Goal: Information Seeking & Learning: Learn about a topic

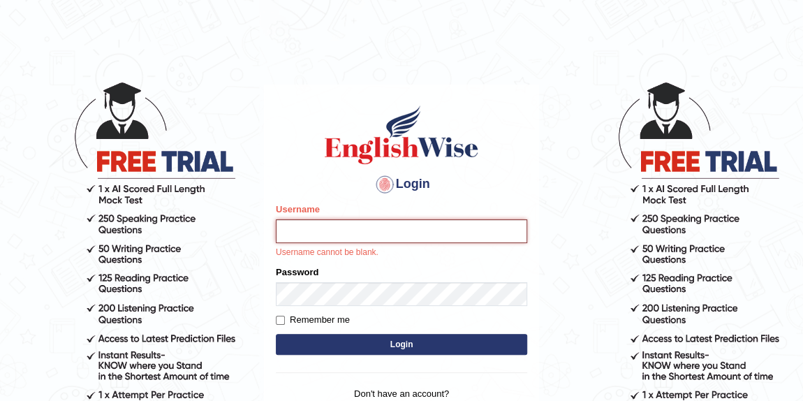
click at [330, 225] on input "Username" at bounding box center [401, 231] width 251 height 24
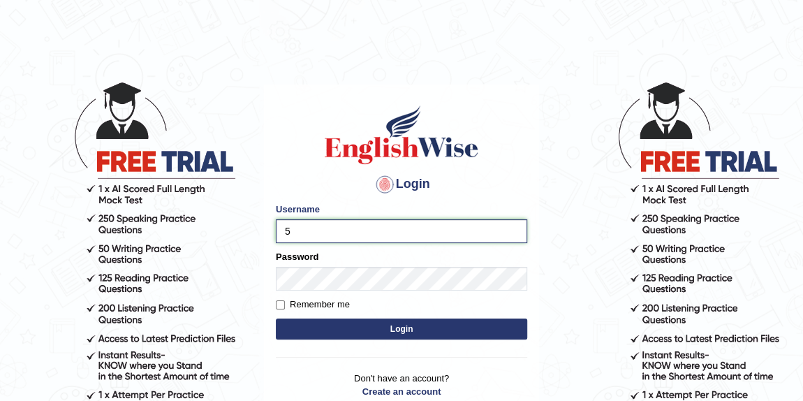
type input "kumar_parramatta"
click at [388, 339] on form "Please fix the following errors: Username kumar_parramatta Password Remember me…" at bounding box center [401, 273] width 251 height 140
click at [407, 333] on button "Login" at bounding box center [401, 329] width 251 height 21
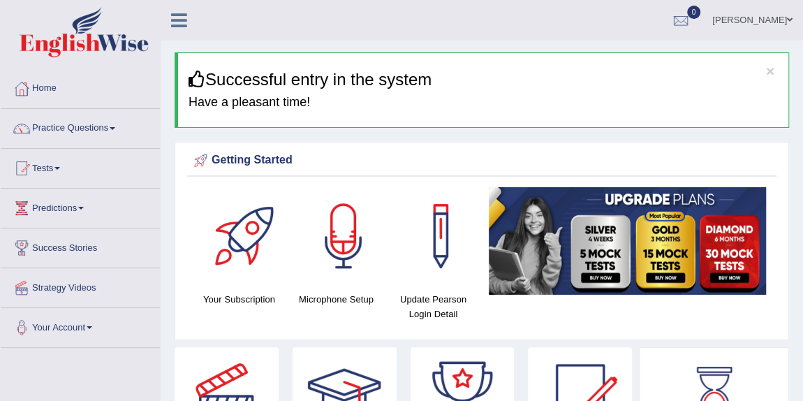
click at [116, 124] on link "Practice Questions" at bounding box center [80, 126] width 159 height 35
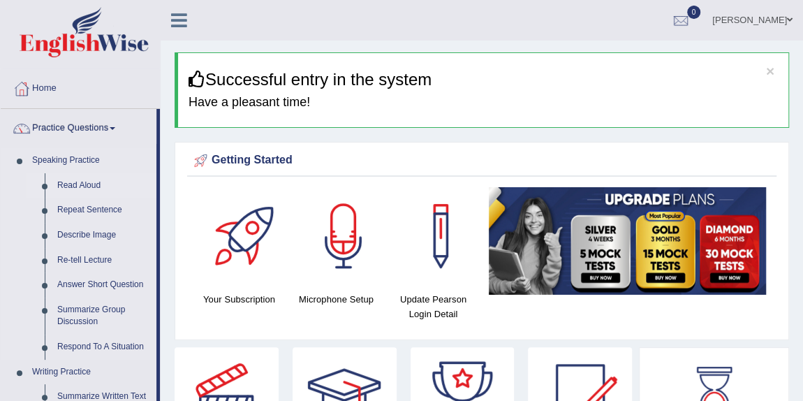
click at [93, 185] on link "Read Aloud" at bounding box center [103, 185] width 105 height 25
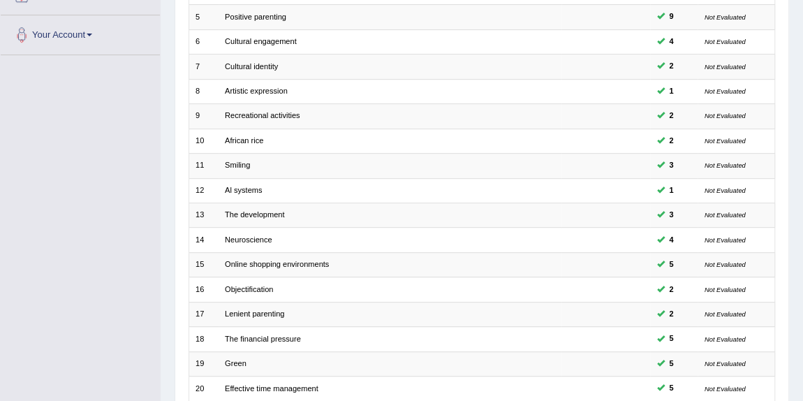
scroll to position [400, 0]
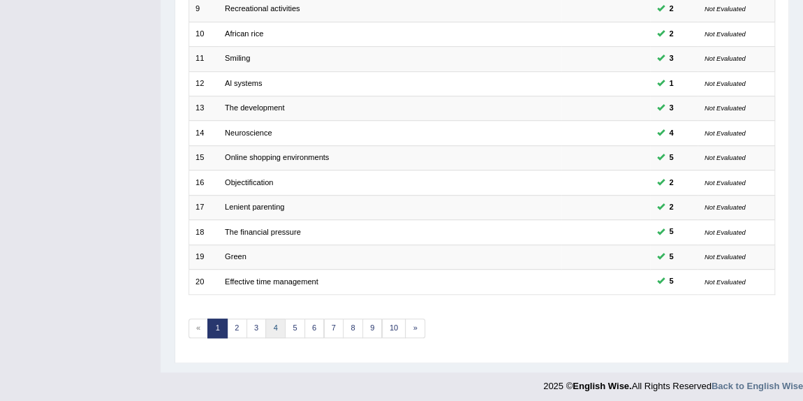
click at [272, 321] on link "4" at bounding box center [275, 329] width 20 height 20
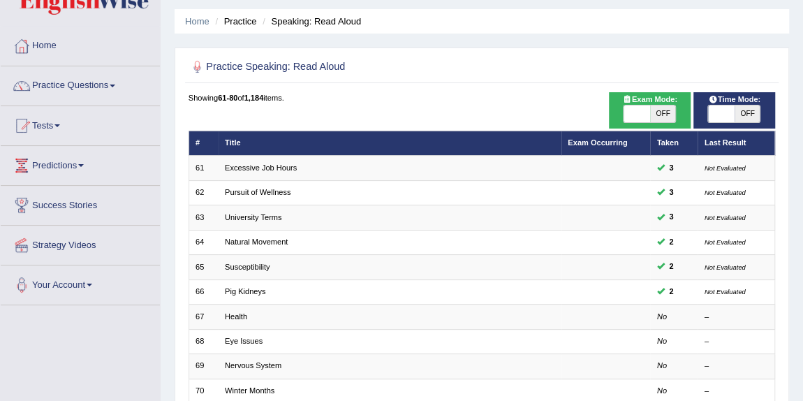
scroll to position [48, 0]
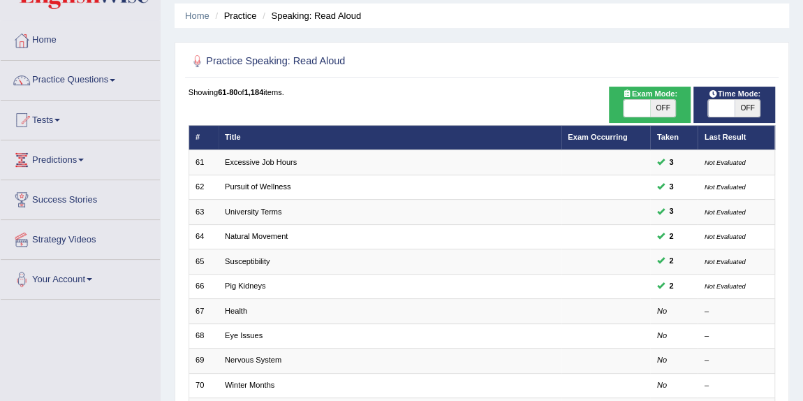
click at [730, 282] on small "Not Evaluated" at bounding box center [725, 286] width 41 height 8
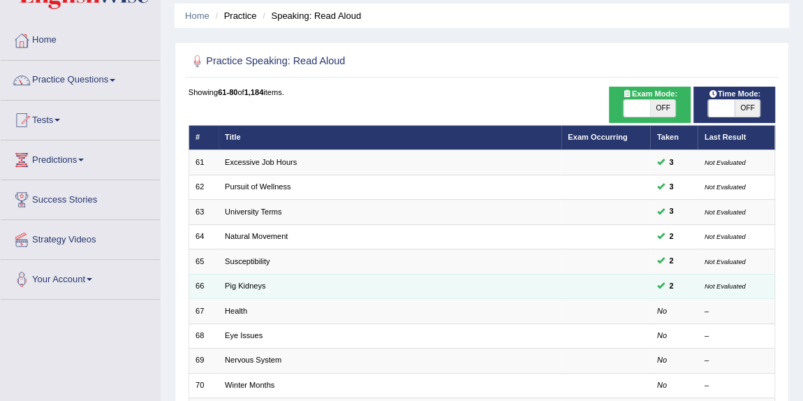
click at [675, 284] on span "2" at bounding box center [671, 286] width 13 height 13
click at [249, 288] on link "Pig Kidneys" at bounding box center [245, 286] width 41 height 8
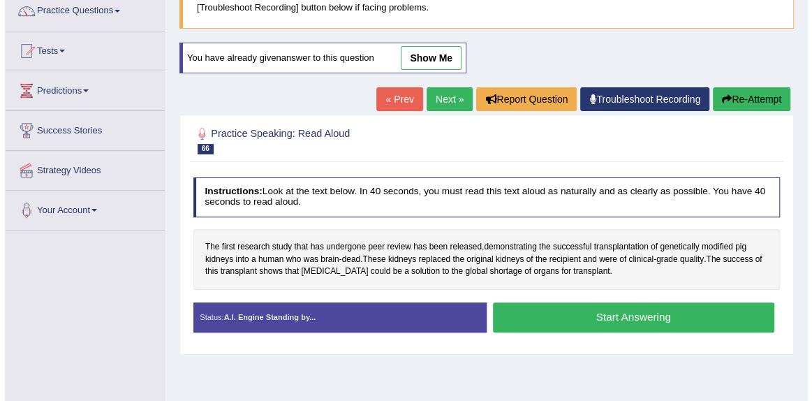
scroll to position [119, 0]
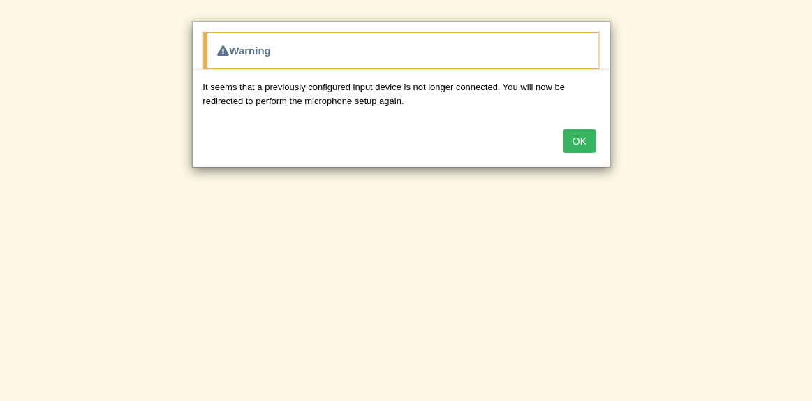
click at [581, 140] on button "OK" at bounding box center [580, 141] width 32 height 24
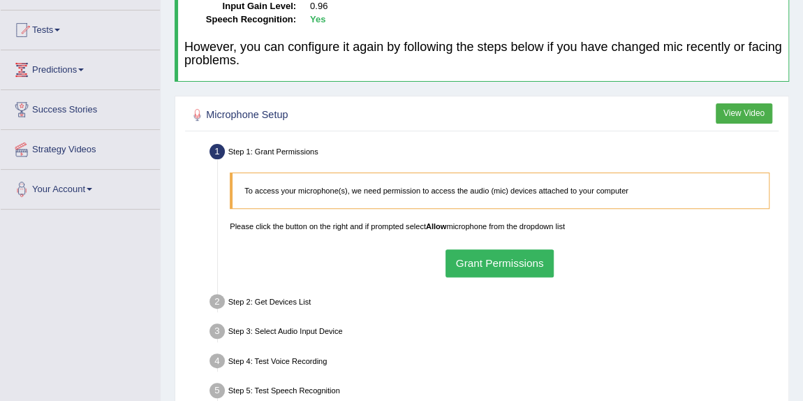
scroll to position [149, 0]
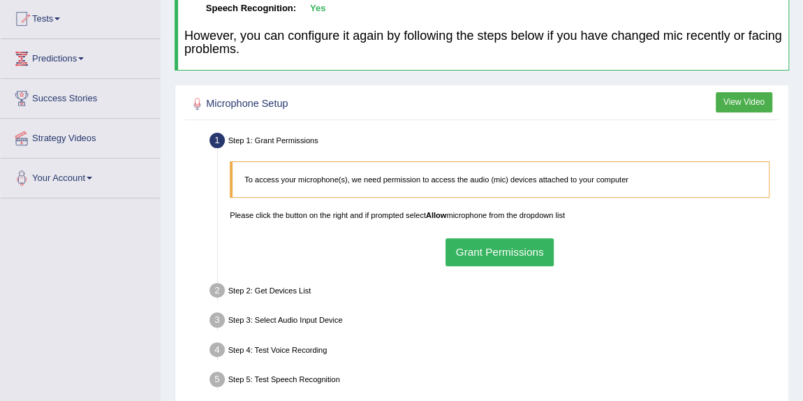
click at [517, 245] on button "Grant Permissions" at bounding box center [500, 251] width 108 height 27
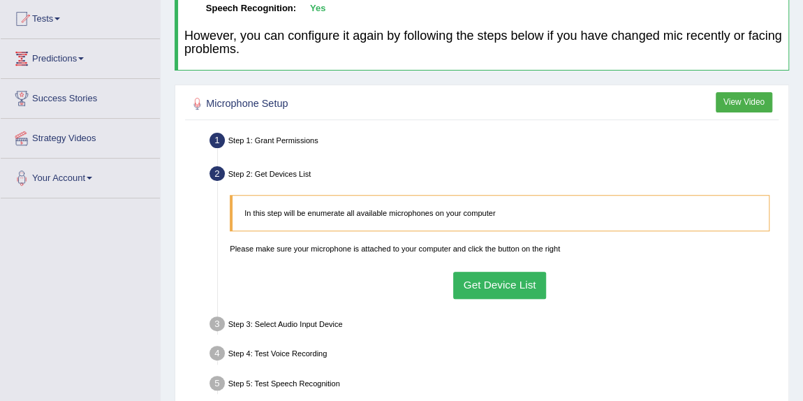
click at [519, 282] on button "Get Device List" at bounding box center [499, 285] width 93 height 27
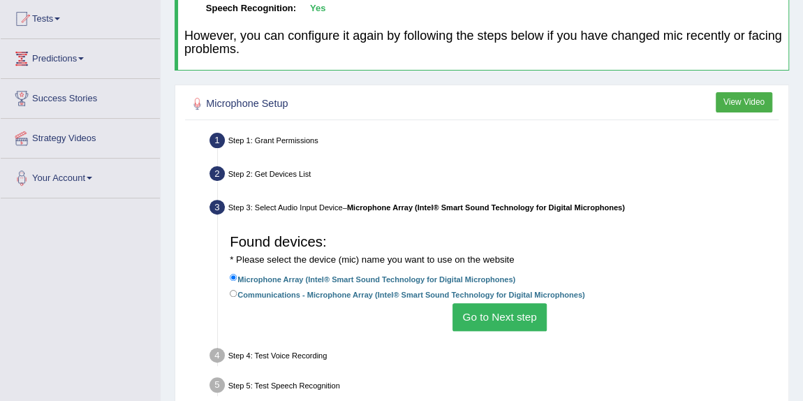
click at [517, 310] on button "Go to Next step" at bounding box center [500, 316] width 94 height 27
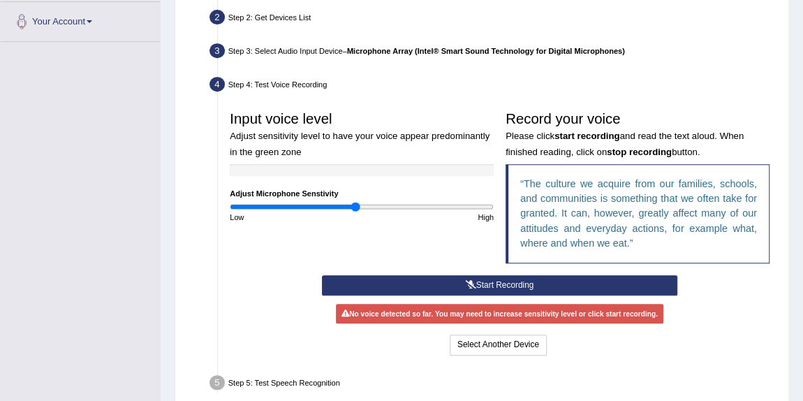
scroll to position [320, 0]
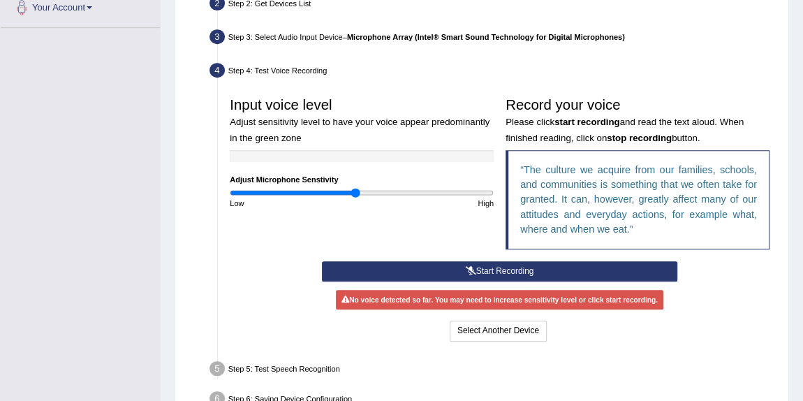
click at [531, 263] on button "Start Recording" at bounding box center [500, 271] width 356 height 20
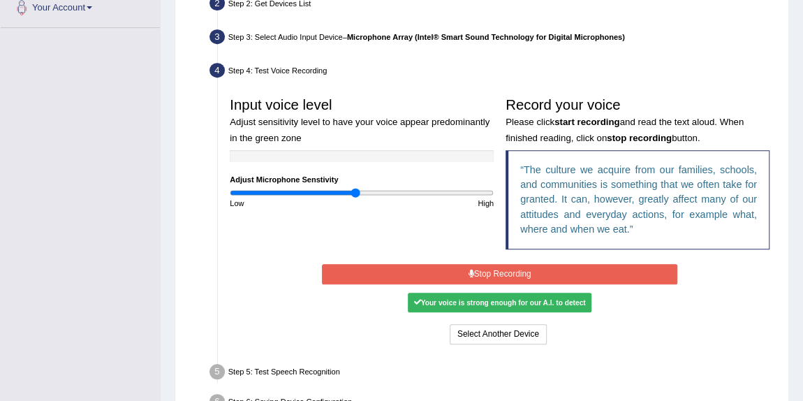
click at [508, 271] on button "Stop Recording" at bounding box center [500, 274] width 356 height 20
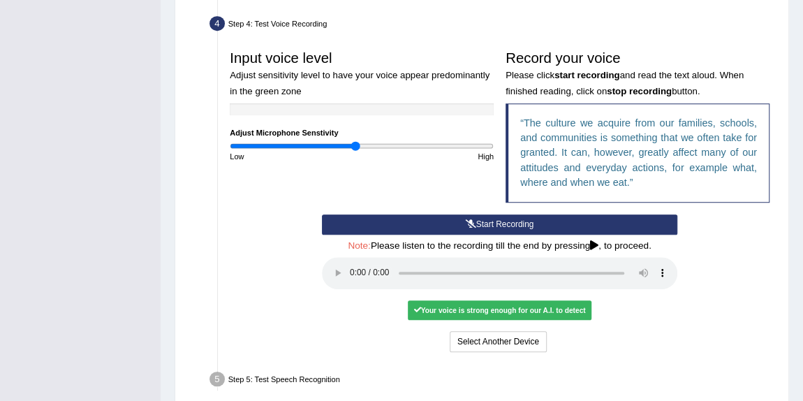
scroll to position [371, 0]
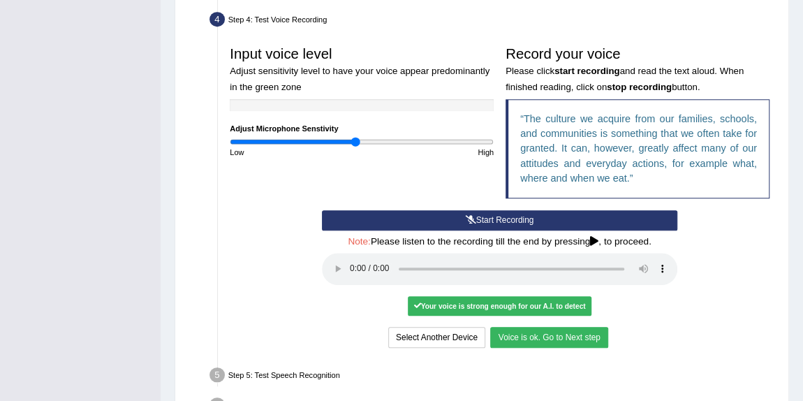
click at [560, 335] on button "Voice is ok. Go to Next step" at bounding box center [548, 337] width 117 height 20
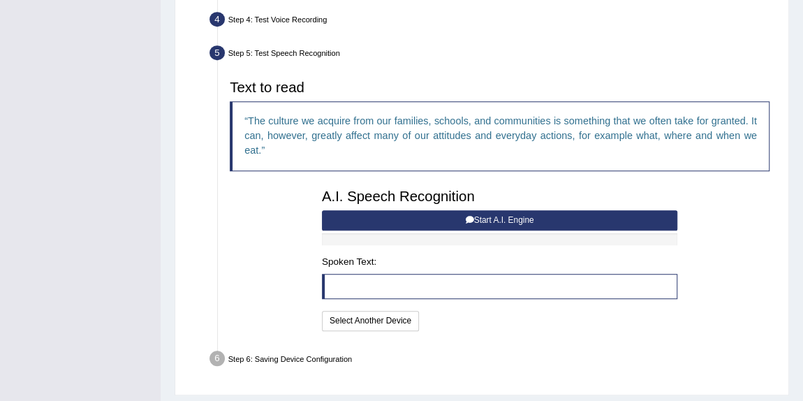
click at [530, 215] on button "Start A.I. Engine" at bounding box center [500, 220] width 356 height 20
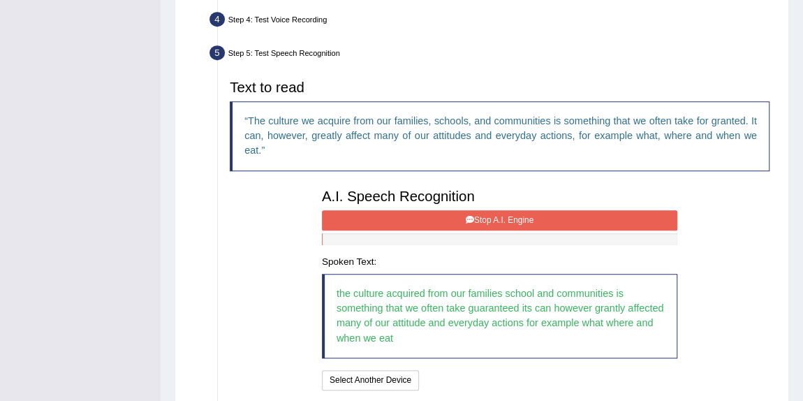
click at [530, 217] on button "Stop A.I. Engine" at bounding box center [500, 220] width 356 height 20
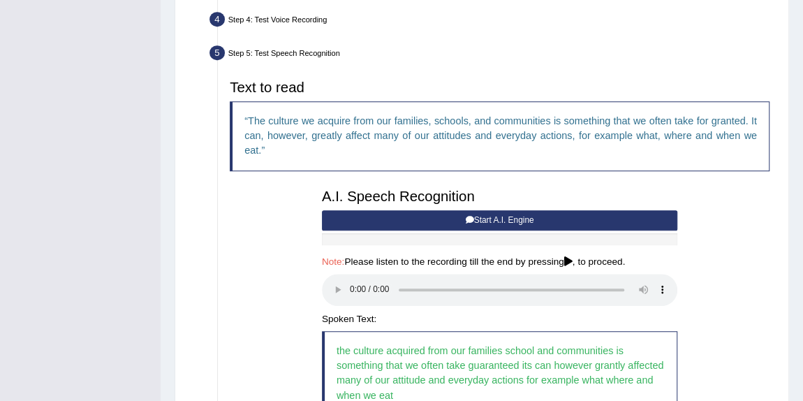
click at [784, 297] on div "Microphone Setup View Video Step 1: Grant Permissions To access your microphone…" at bounding box center [482, 187] width 615 height 649
click at [778, 298] on div "Step 1: Grant Permissions To access your microphone(s), we need permission to a…" at bounding box center [481, 207] width 593 height 598
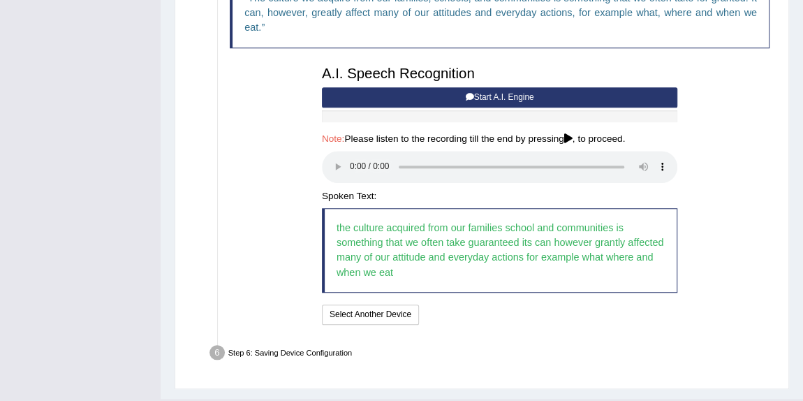
scroll to position [523, 0]
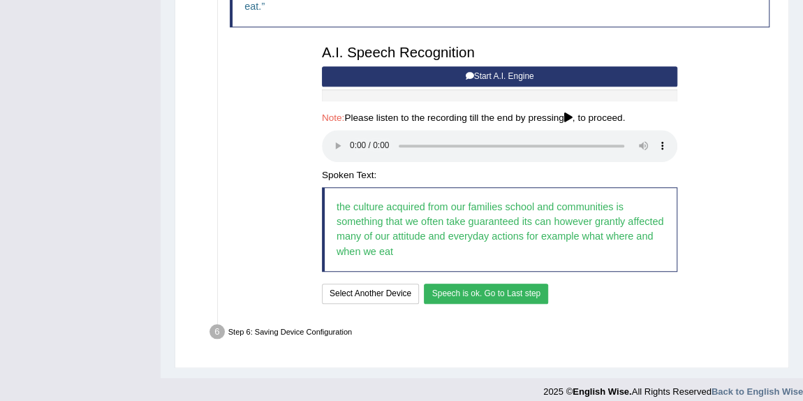
click at [502, 287] on button "Speech is ok. Go to Last step" at bounding box center [486, 294] width 124 height 20
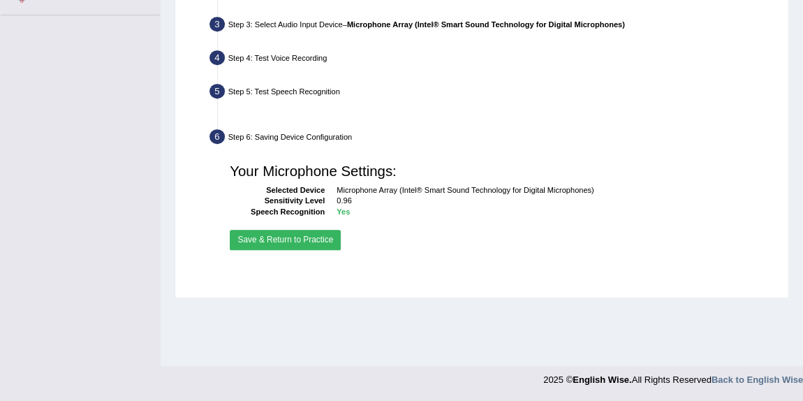
scroll to position [333, 0]
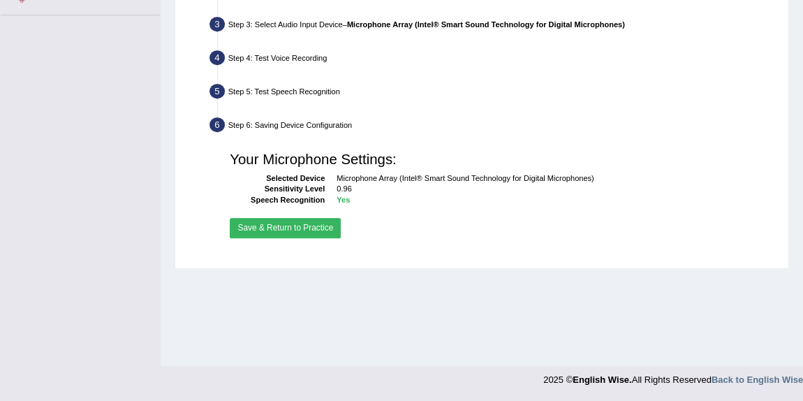
click at [292, 223] on button "Save & Return to Practice" at bounding box center [285, 228] width 111 height 20
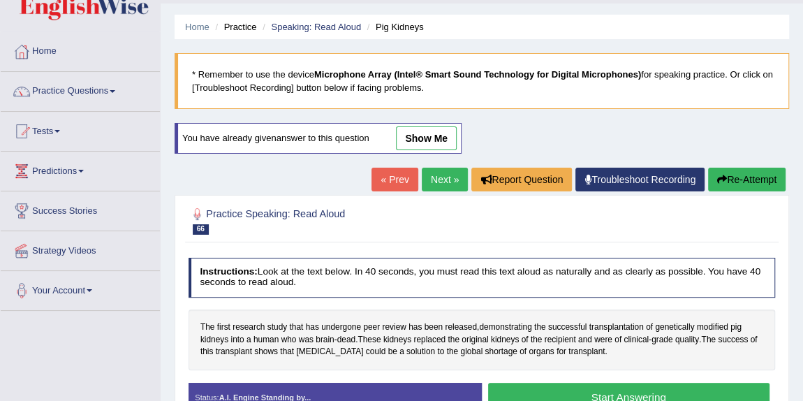
scroll to position [39, 0]
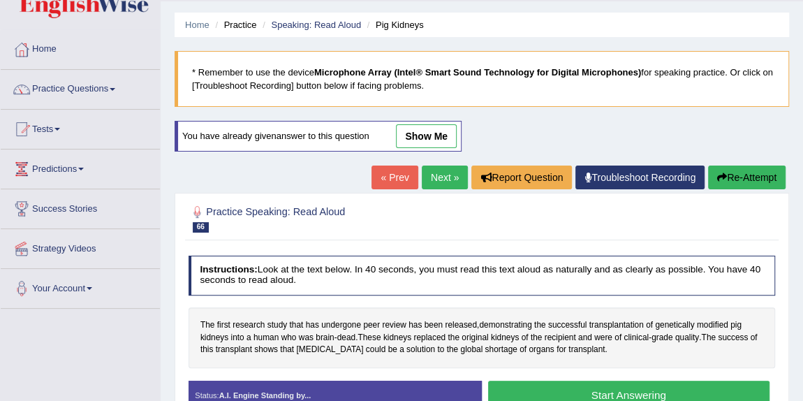
click at [115, 88] on span at bounding box center [113, 89] width 6 height 3
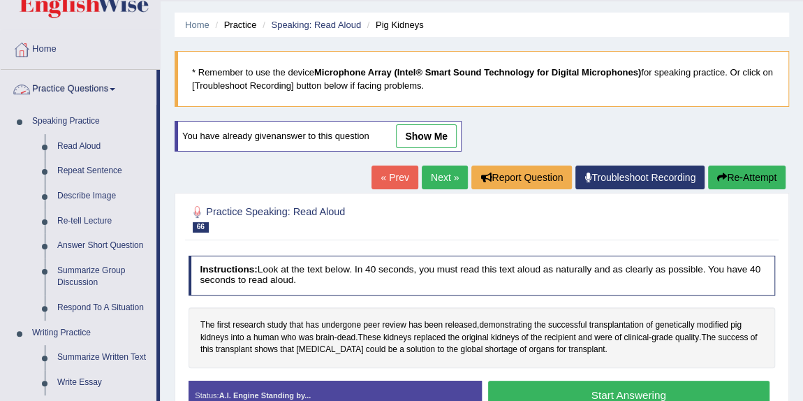
click at [91, 145] on link "Read Aloud" at bounding box center [103, 146] width 105 height 25
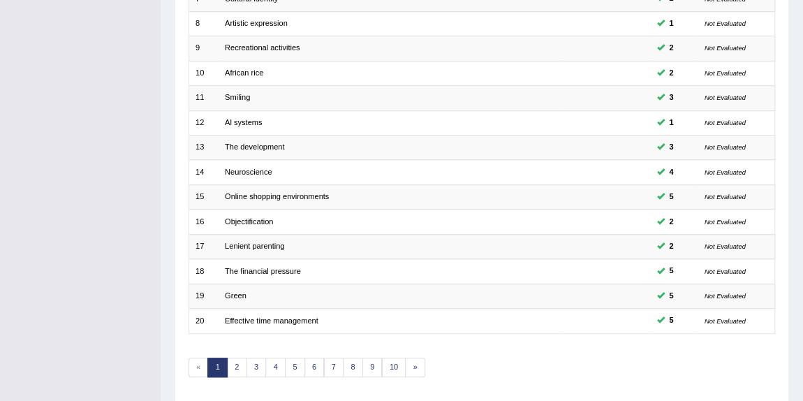
scroll to position [400, 0]
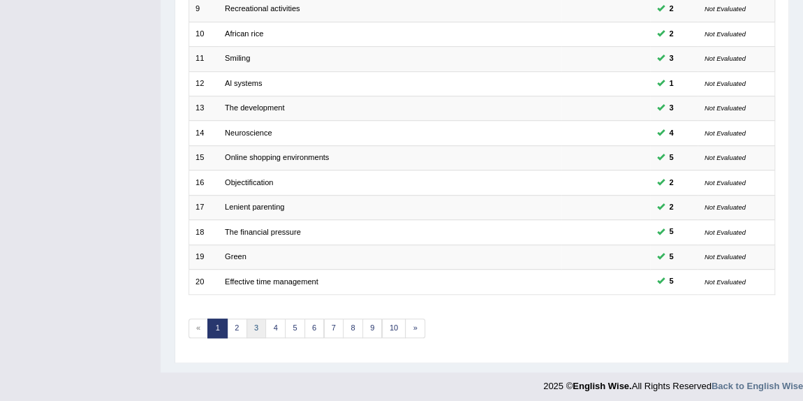
click at [254, 321] on link "3" at bounding box center [257, 329] width 20 height 20
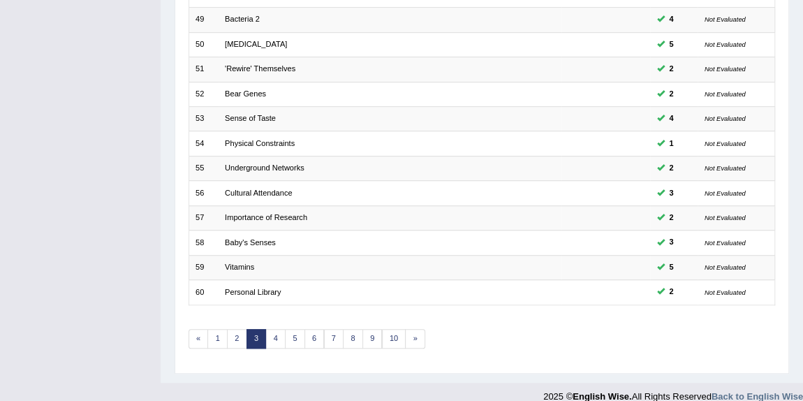
scroll to position [400, 0]
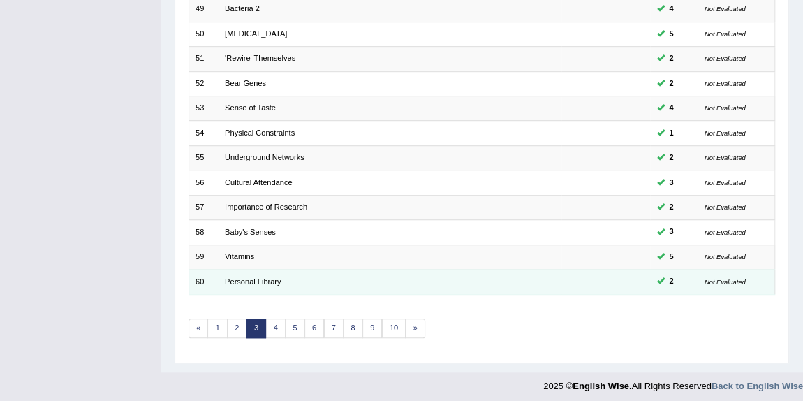
click at [732, 278] on small "Not Evaluated" at bounding box center [725, 282] width 41 height 8
click at [269, 277] on link "Personal Library" at bounding box center [253, 281] width 56 height 8
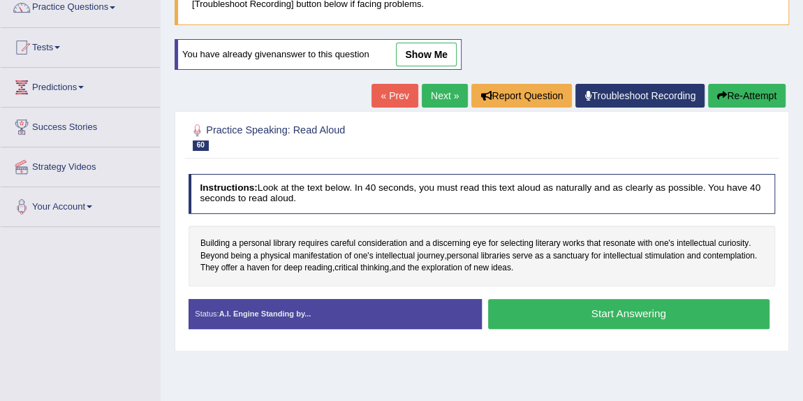
scroll to position [107, 0]
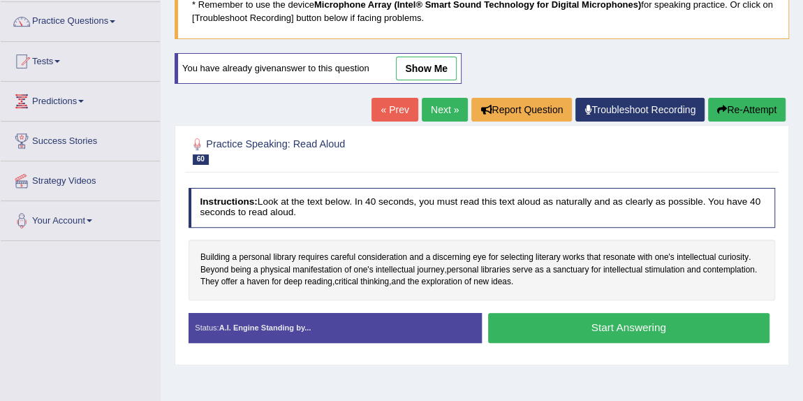
click at [429, 59] on link "show me" at bounding box center [426, 69] width 61 height 24
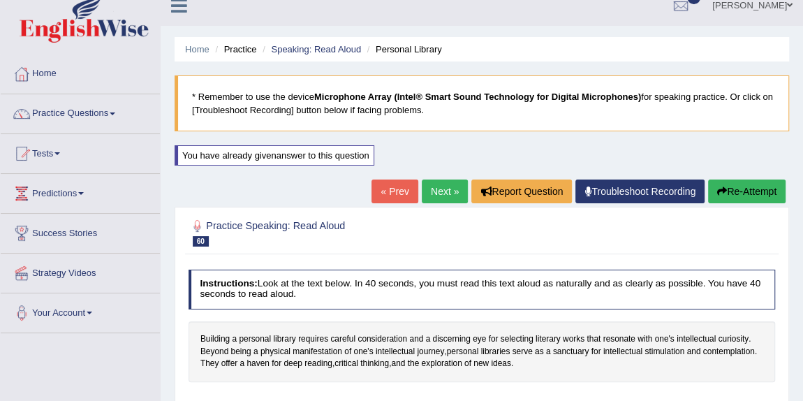
scroll to position [0, 0]
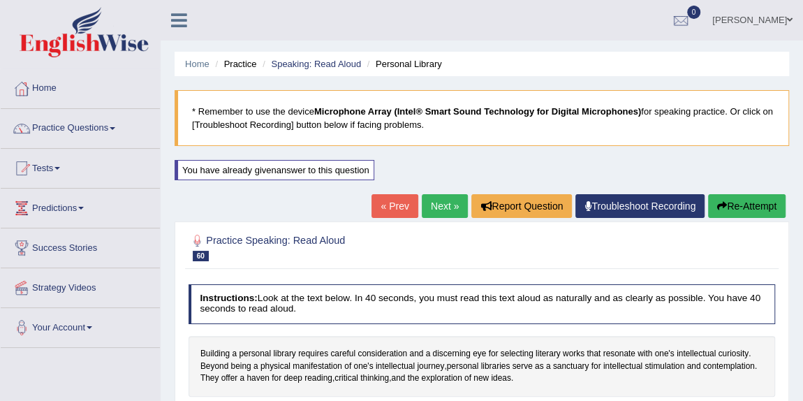
click at [115, 128] on span at bounding box center [113, 128] width 6 height 3
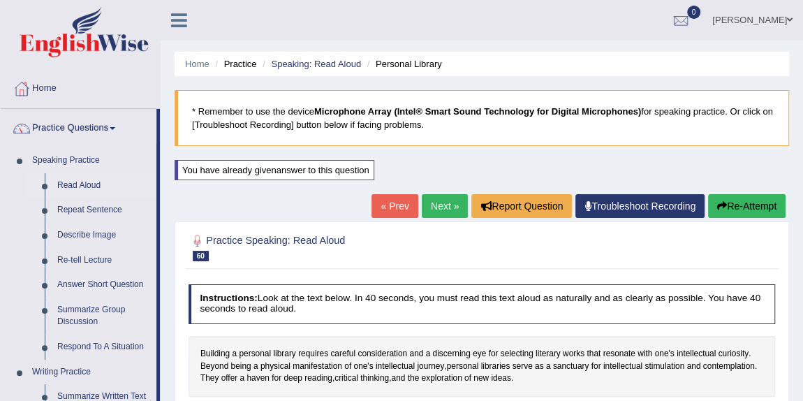
click at [104, 188] on link "Read Aloud" at bounding box center [103, 185] width 105 height 25
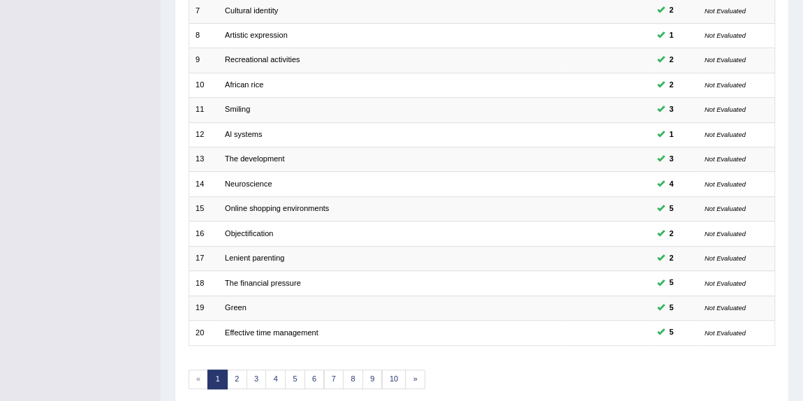
scroll to position [400, 0]
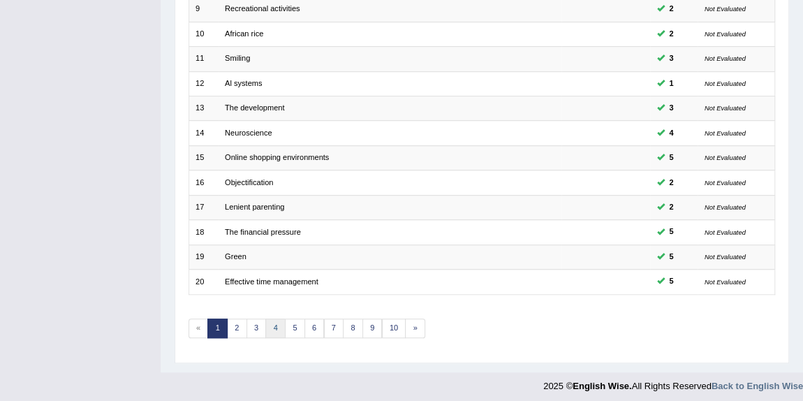
click at [272, 321] on link "4" at bounding box center [275, 329] width 20 height 20
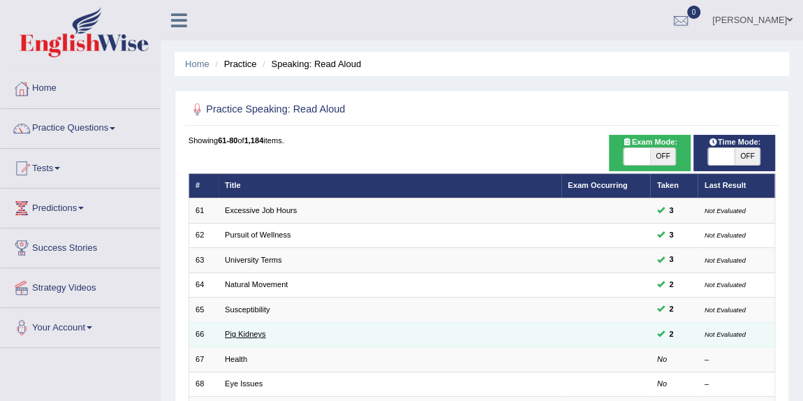
click at [252, 333] on link "Pig Kidneys" at bounding box center [245, 334] width 41 height 8
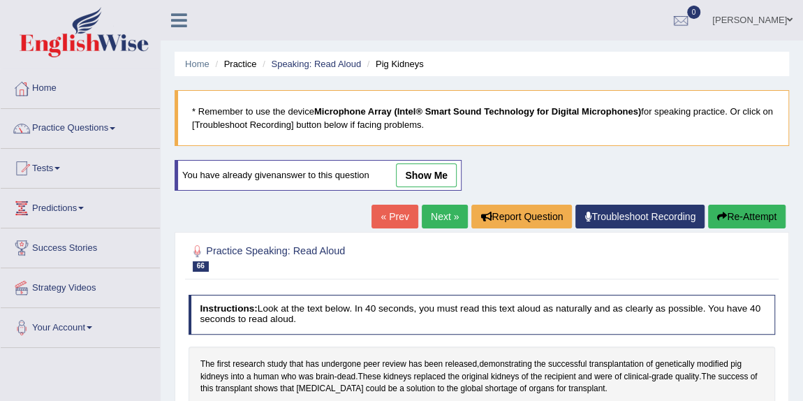
click at [424, 170] on link "show me" at bounding box center [426, 175] width 61 height 24
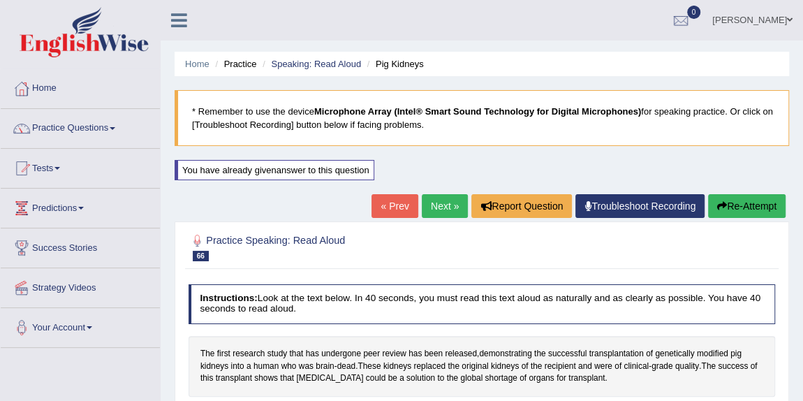
click at [115, 128] on span at bounding box center [113, 128] width 6 height 3
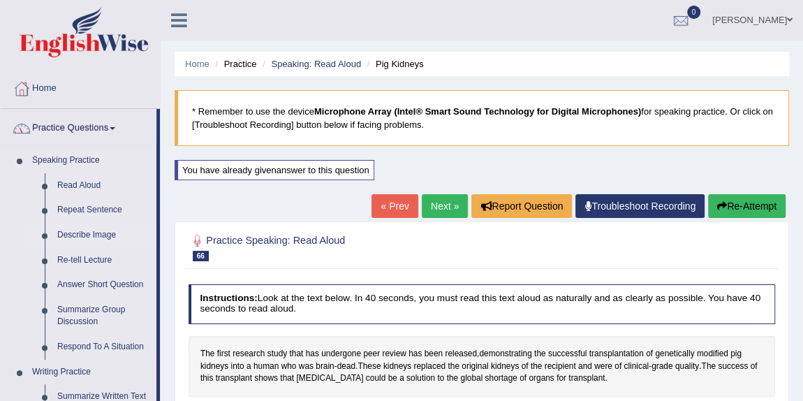
click at [105, 234] on link "Describe Image" at bounding box center [103, 235] width 105 height 25
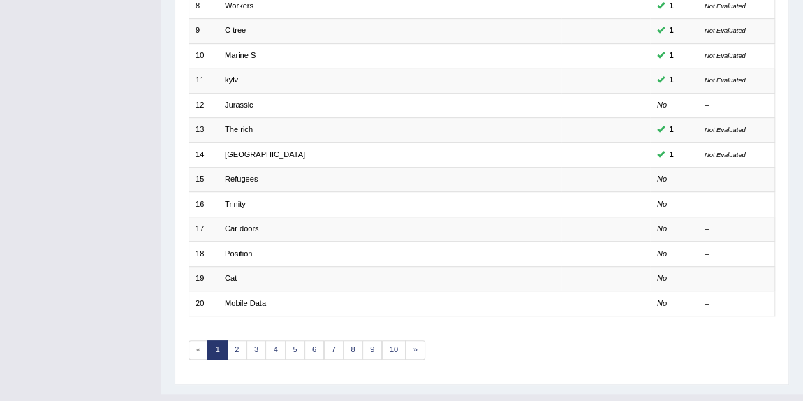
scroll to position [377, 0]
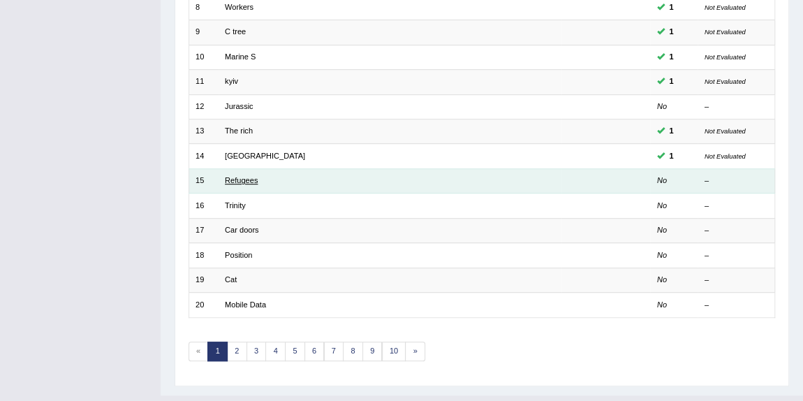
click at [253, 176] on link "Refugees" at bounding box center [241, 180] width 33 height 8
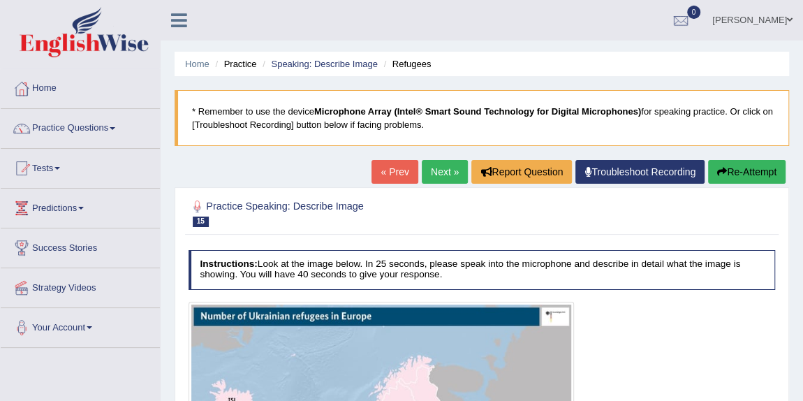
click at [435, 169] on link "Next »" at bounding box center [445, 172] width 46 height 24
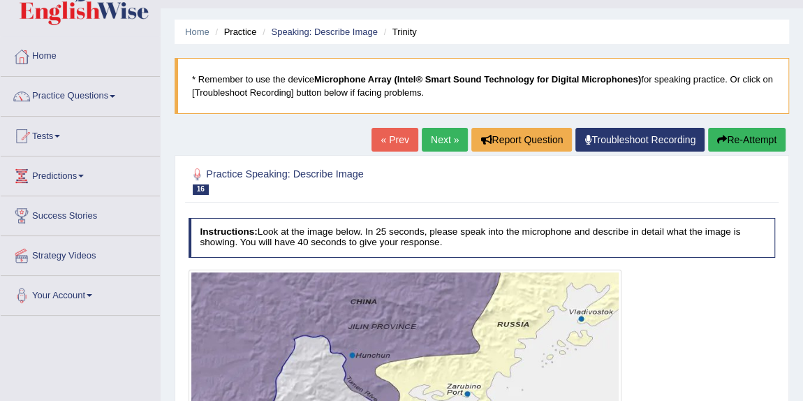
scroll to position [17, 0]
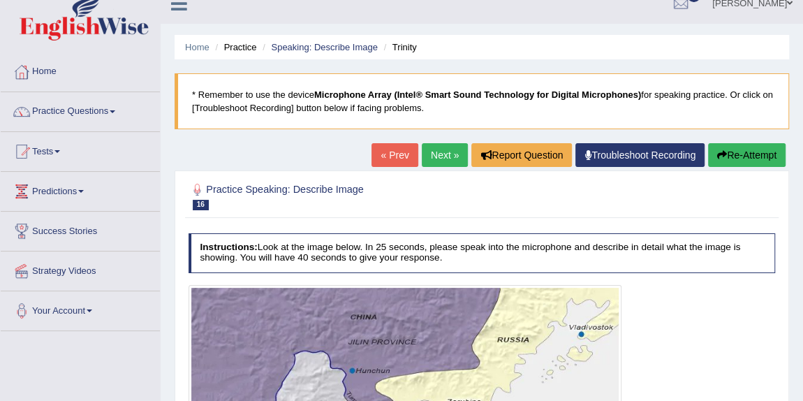
click at [394, 150] on link "« Prev" at bounding box center [395, 155] width 46 height 24
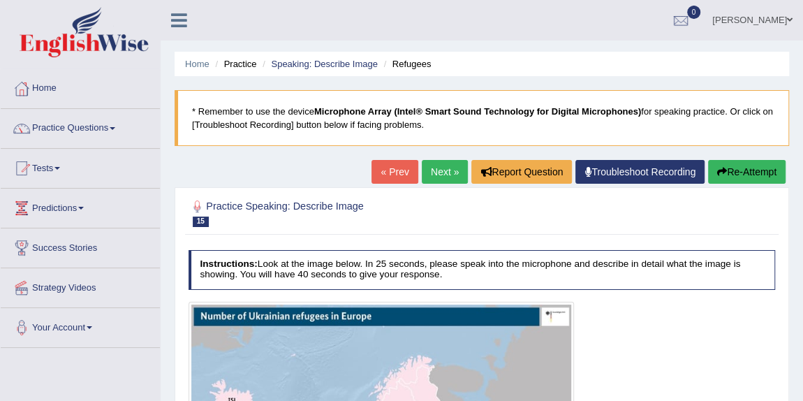
click at [397, 170] on link "« Prev" at bounding box center [395, 172] width 46 height 24
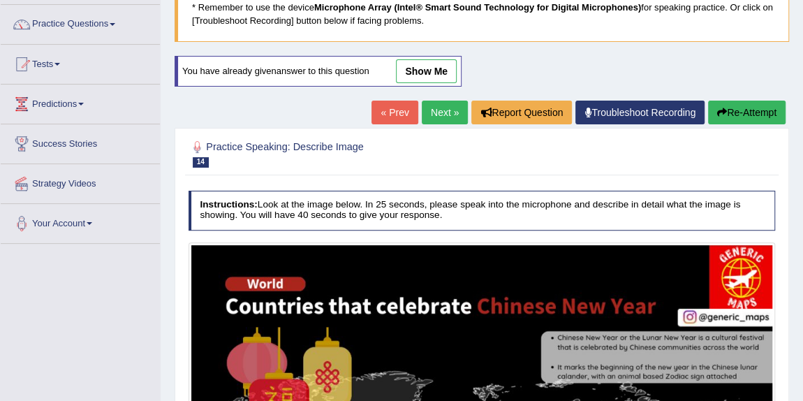
scroll to position [76, 0]
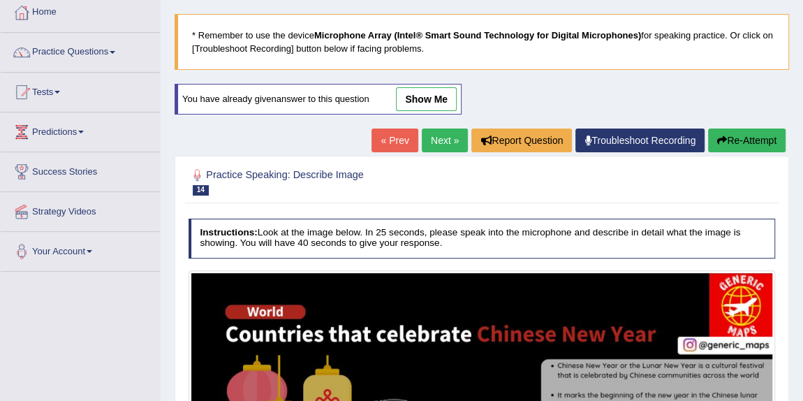
click at [432, 94] on link "show me" at bounding box center [426, 99] width 61 height 24
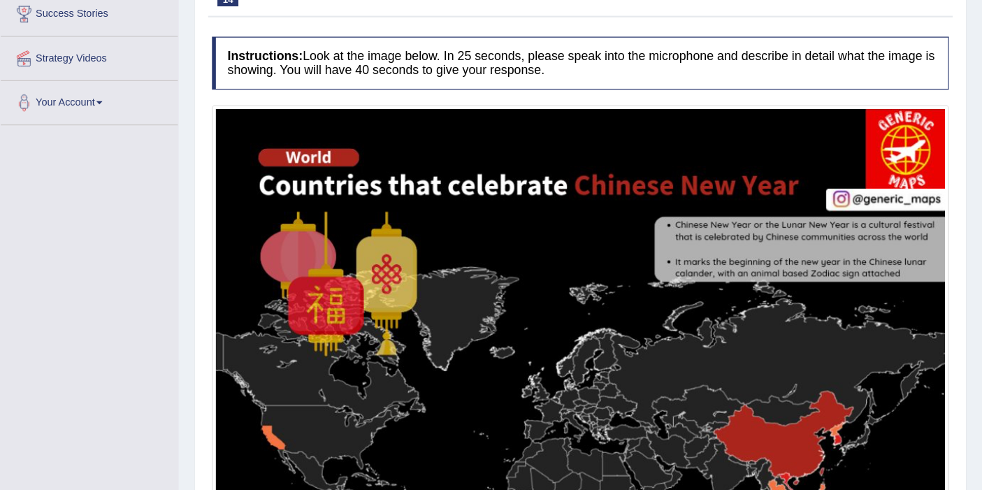
scroll to position [235, 0]
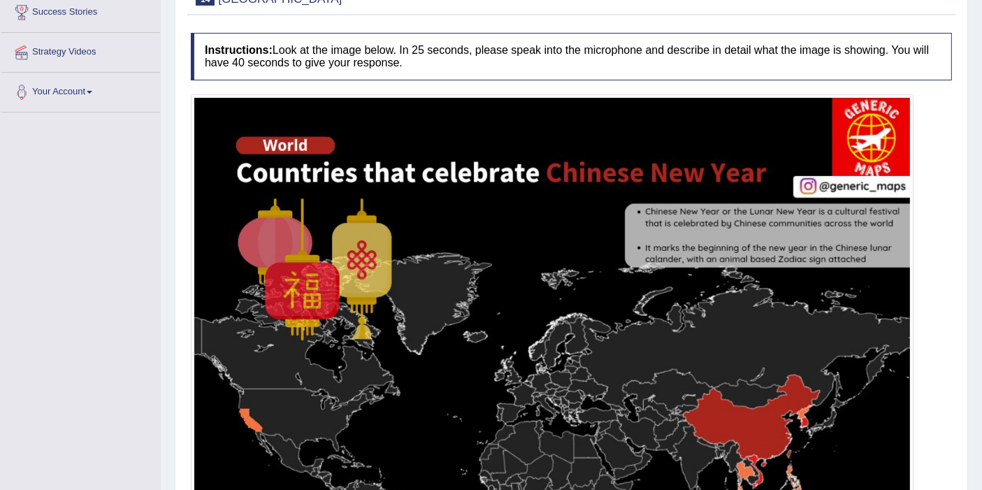
click at [92, 319] on div "Toggle navigation Home Practice Questions Speaking Practice Read Aloud Repeat S…" at bounding box center [491, 482] width 982 height 1435
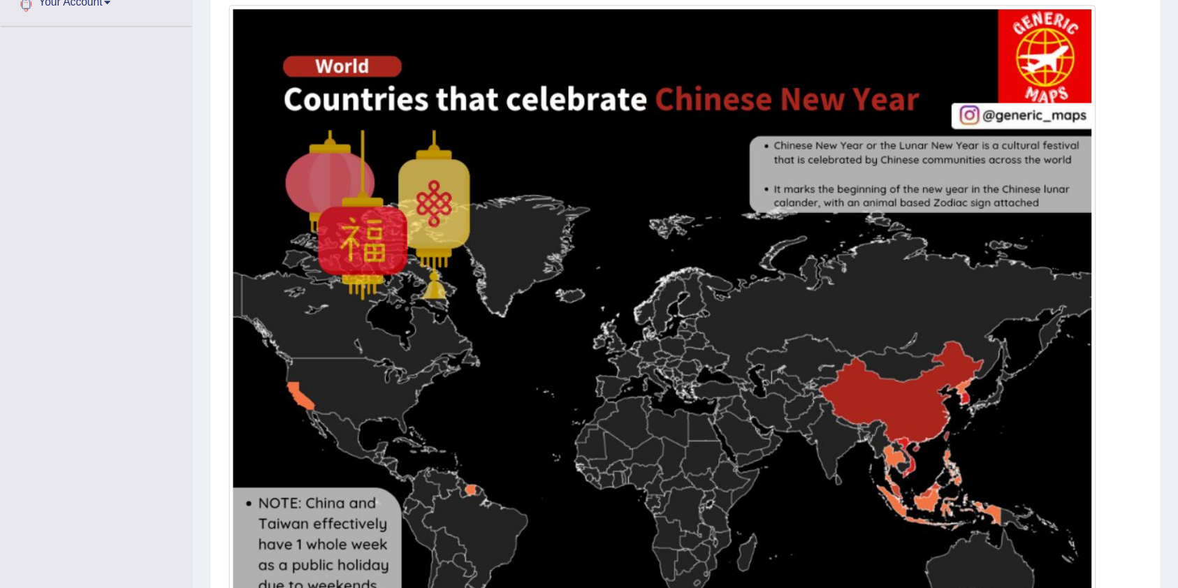
scroll to position [326, 0]
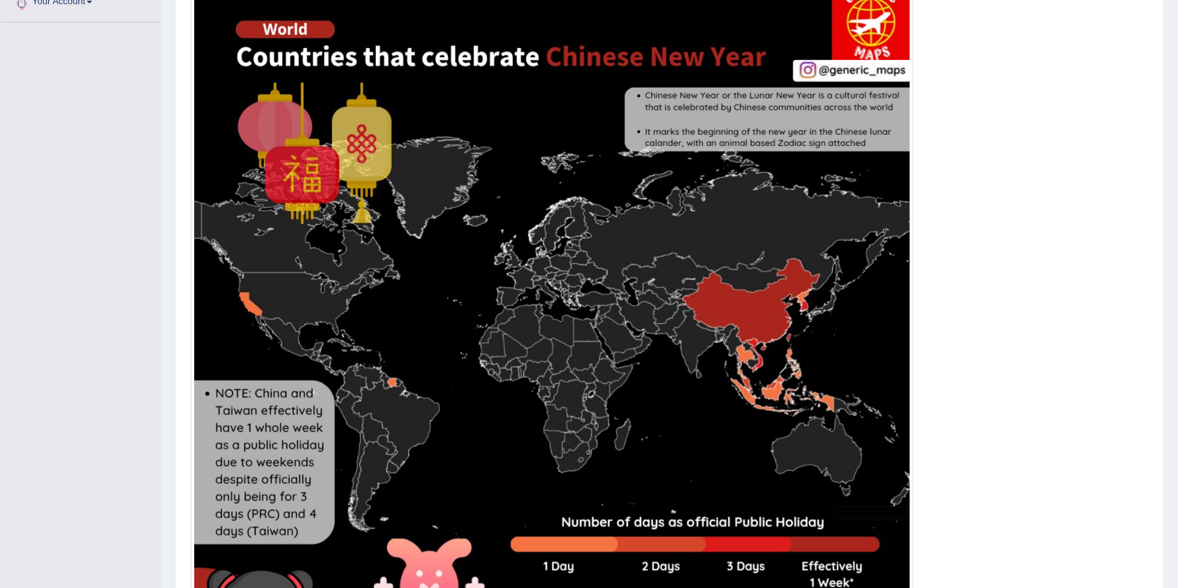
click at [701, 266] on img at bounding box center [551, 339] width 715 height 715
click at [732, 320] on img at bounding box center [551, 339] width 715 height 715
click at [731, 325] on img at bounding box center [551, 339] width 715 height 715
click at [742, 334] on img at bounding box center [551, 339] width 715 height 715
click at [738, 344] on img at bounding box center [551, 339] width 715 height 715
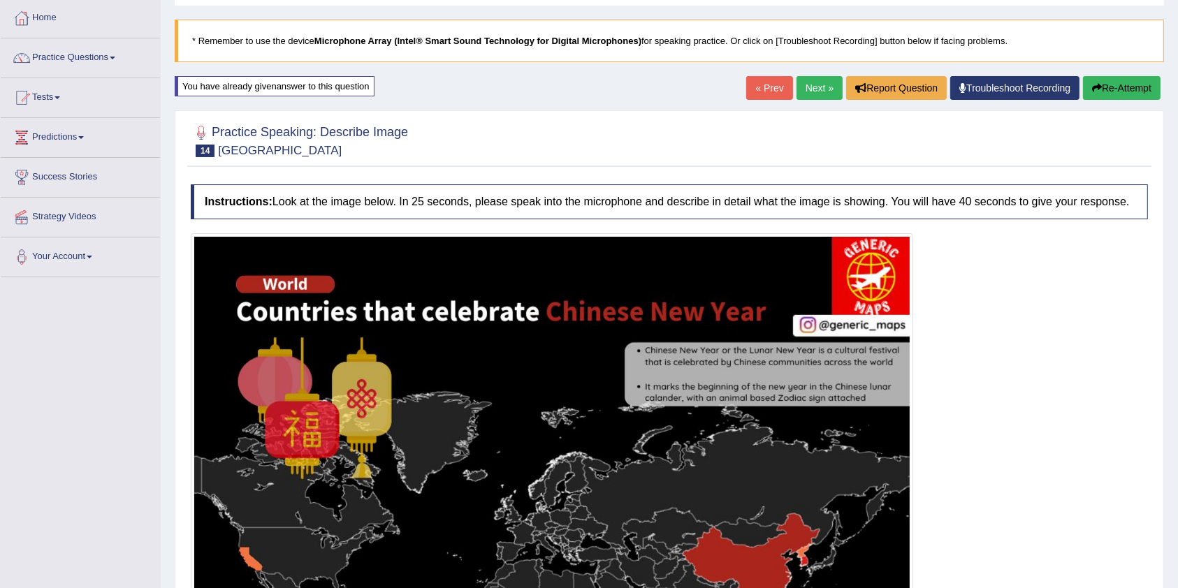
scroll to position [38, 0]
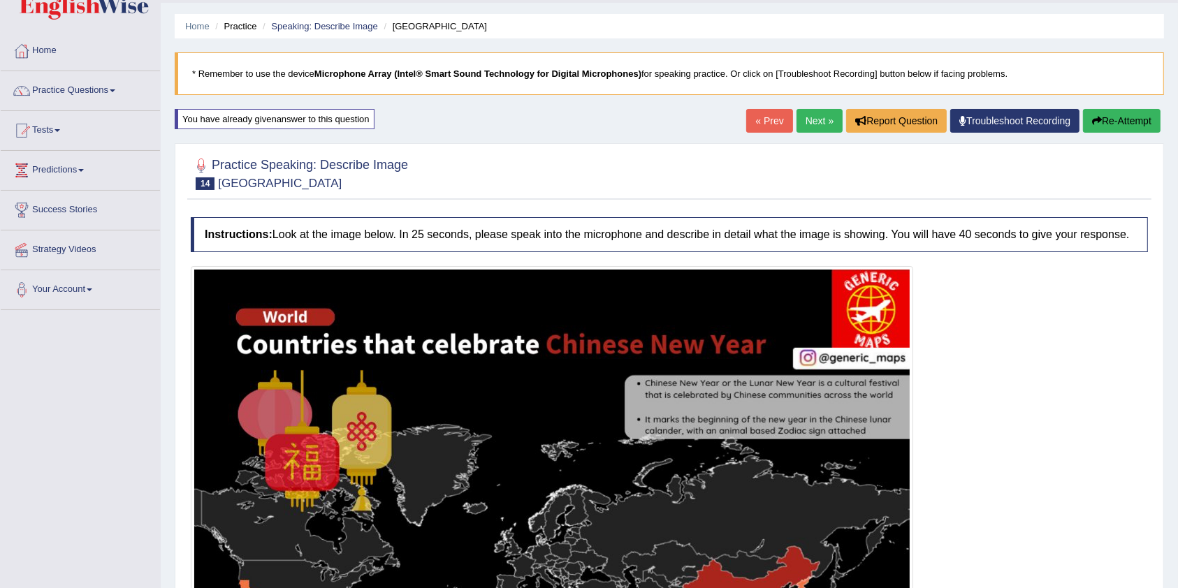
click at [803, 119] on button "Re-Attempt" at bounding box center [1122, 121] width 78 height 24
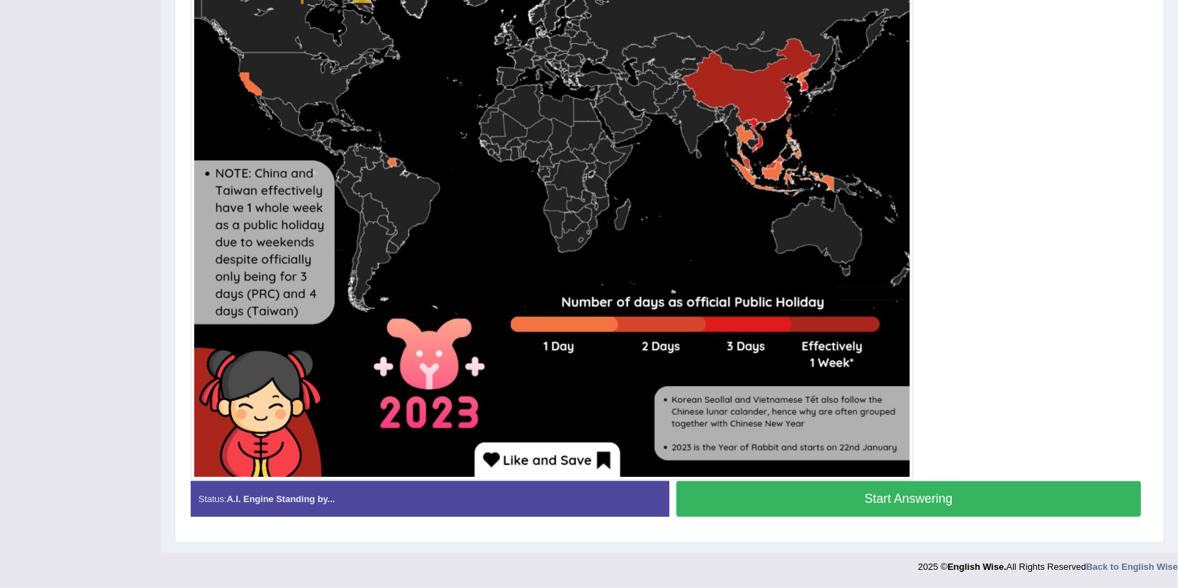
click at [928, 499] on button "Start Answering" at bounding box center [908, 499] width 465 height 36
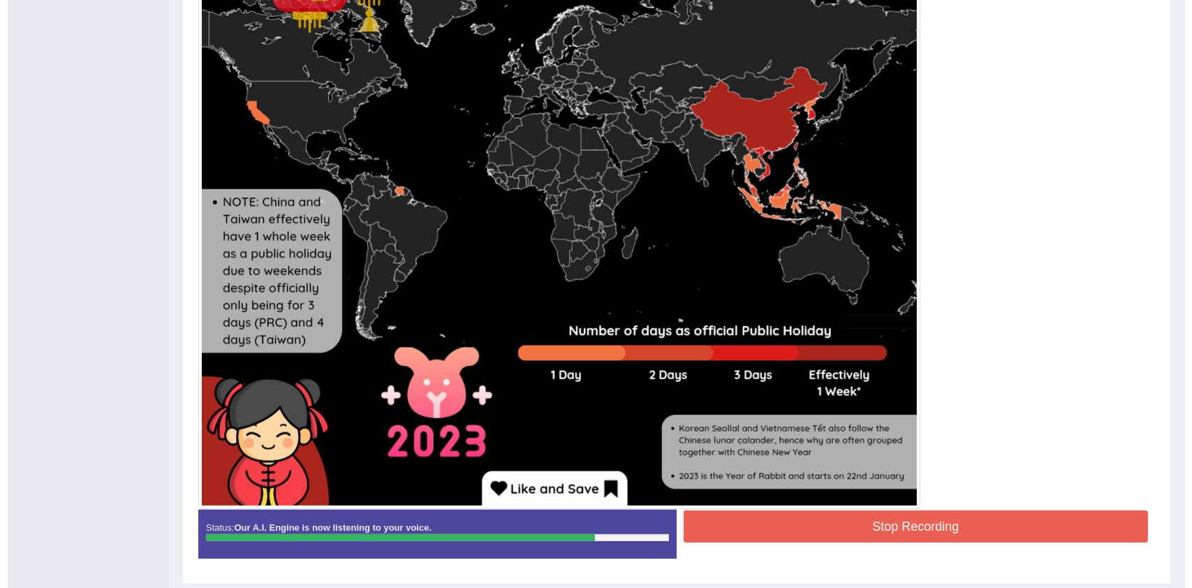
scroll to position [559, 0]
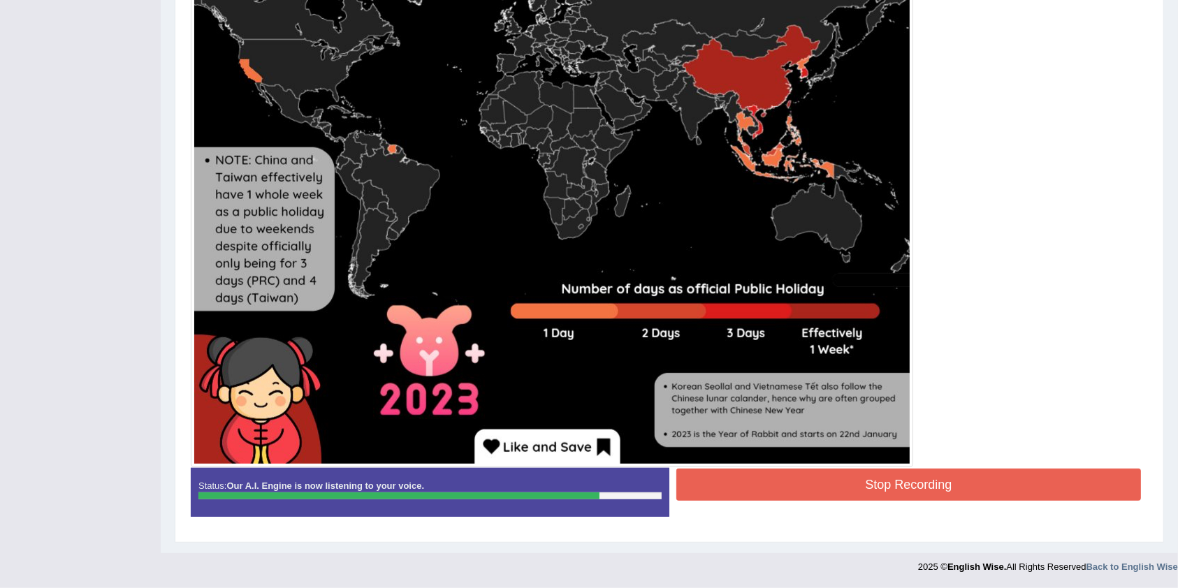
click at [917, 486] on button "Stop Recording" at bounding box center [908, 485] width 465 height 32
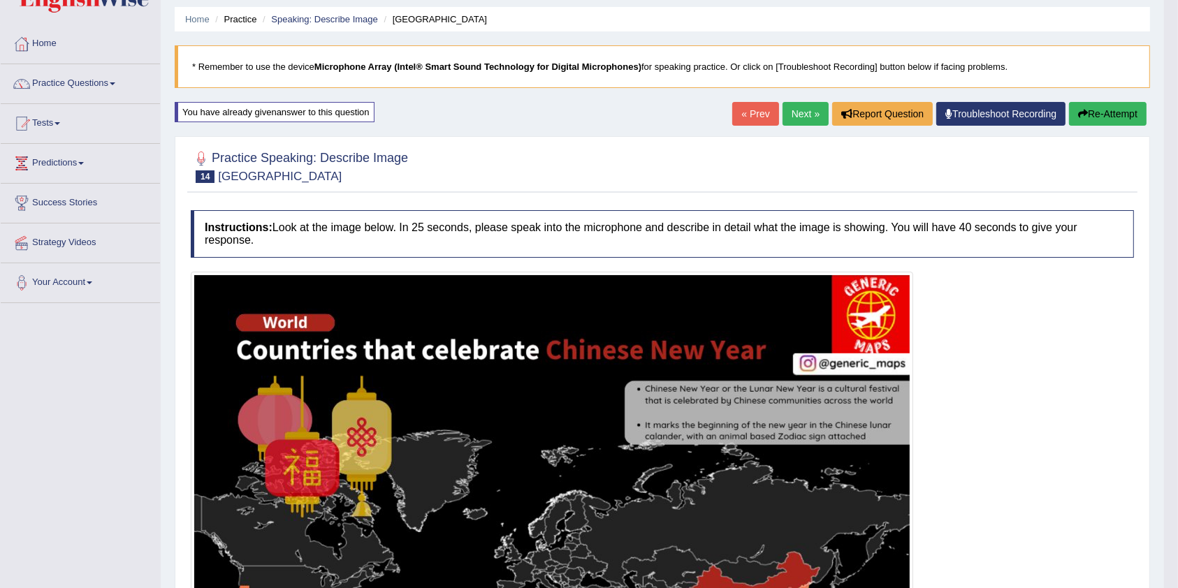
scroll to position [0, 0]
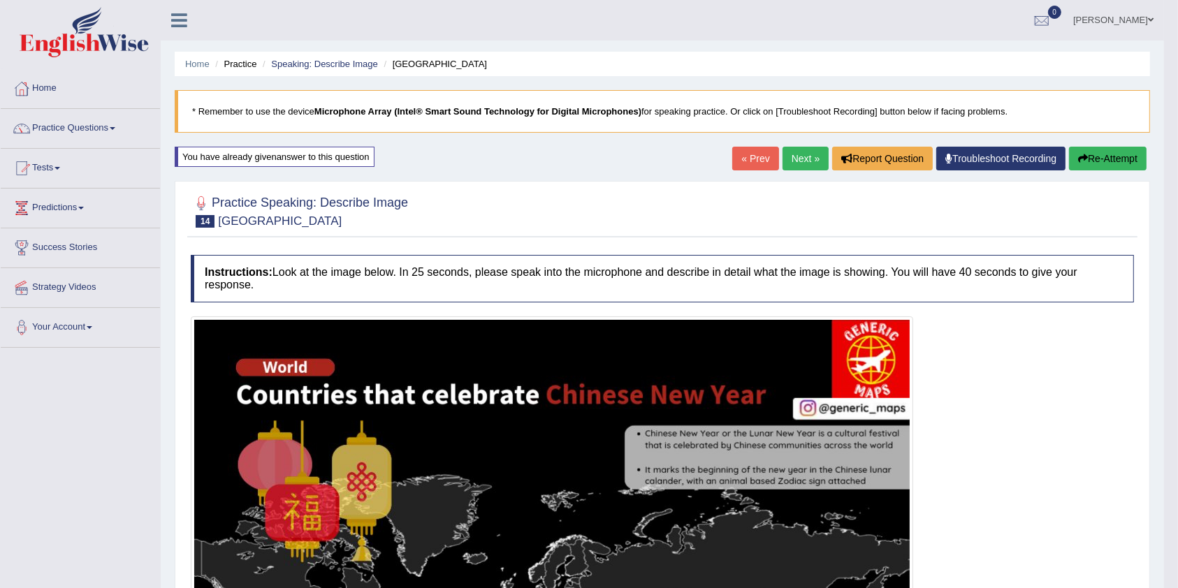
click at [115, 128] on span at bounding box center [113, 128] width 6 height 3
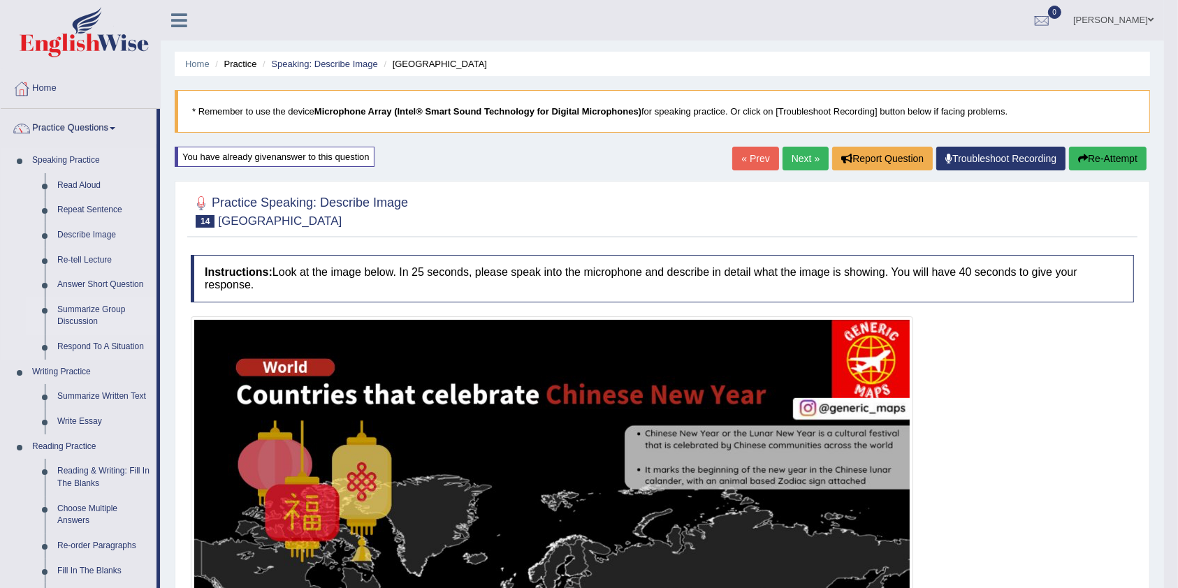
click at [83, 314] on link "Summarize Group Discussion" at bounding box center [103, 316] width 105 height 37
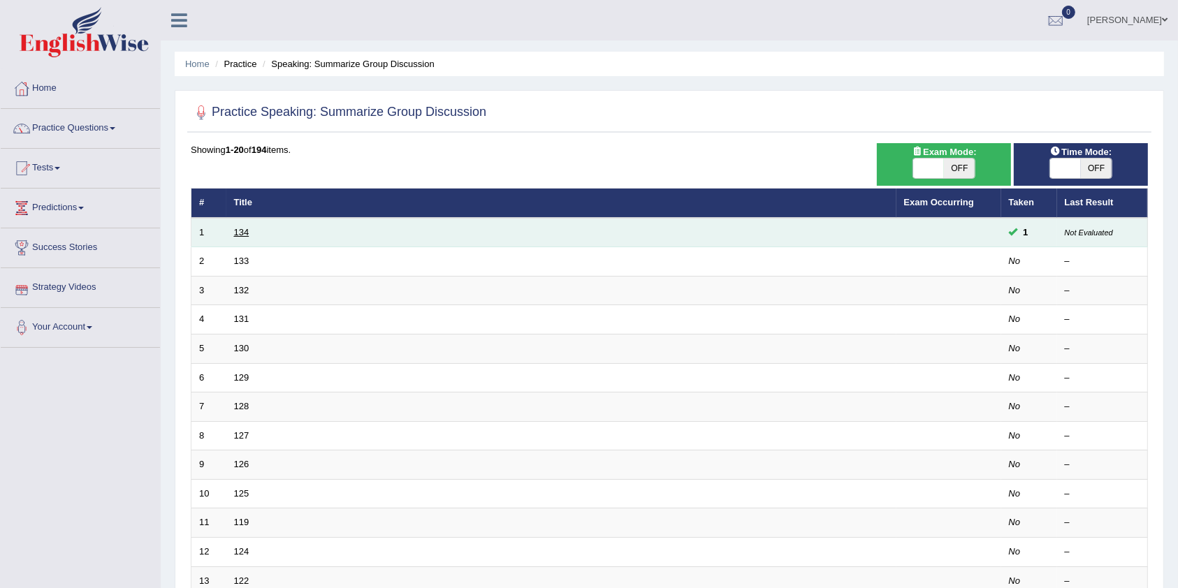
click at [240, 231] on link "134" at bounding box center [241, 232] width 15 height 10
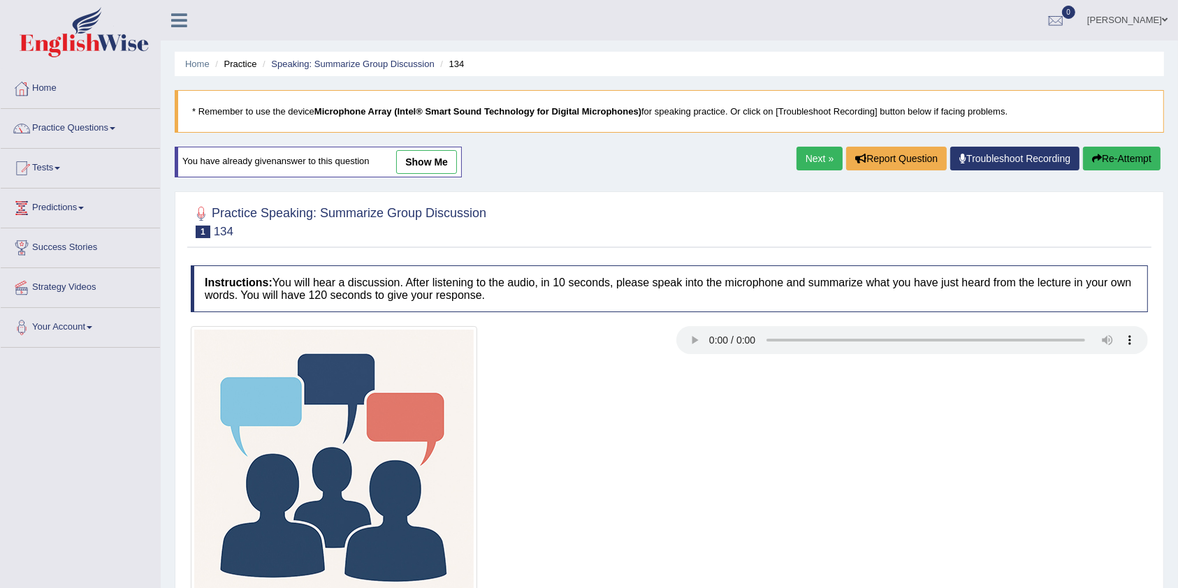
click at [426, 158] on link "show me" at bounding box center [426, 162] width 61 height 24
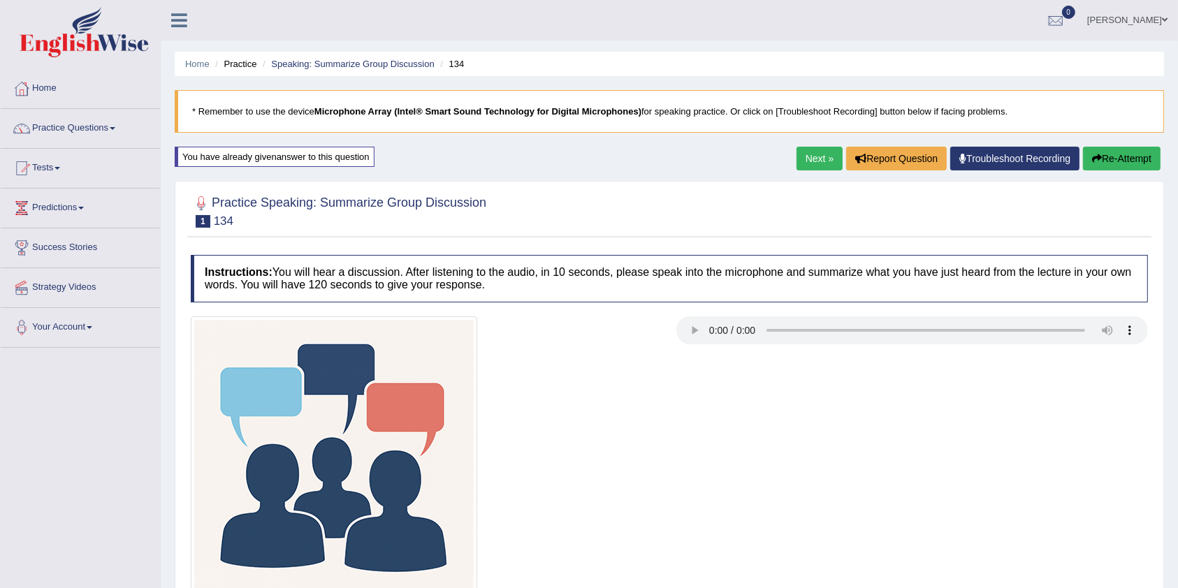
click at [115, 128] on span at bounding box center [113, 128] width 6 height 3
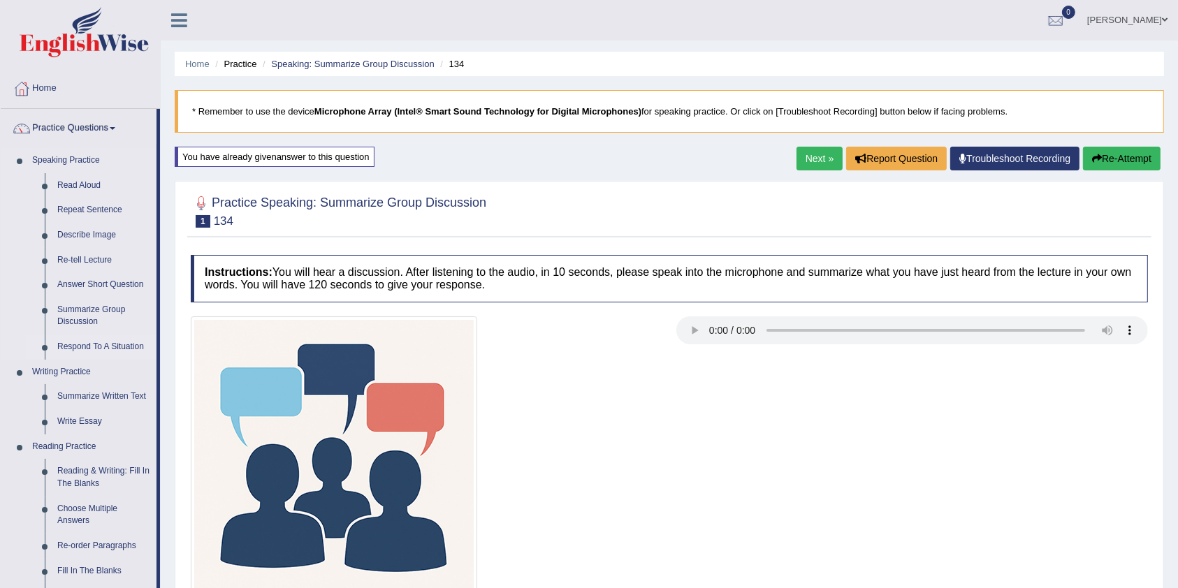
click at [79, 347] on link "Respond To A Situation" at bounding box center [103, 347] width 105 height 25
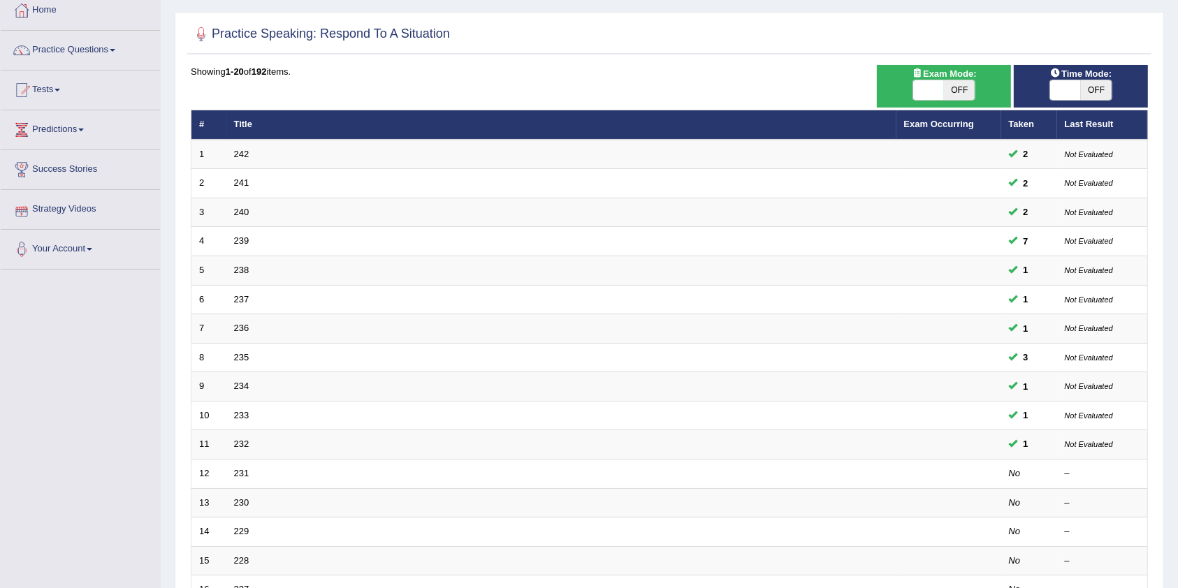
scroll to position [79, 0]
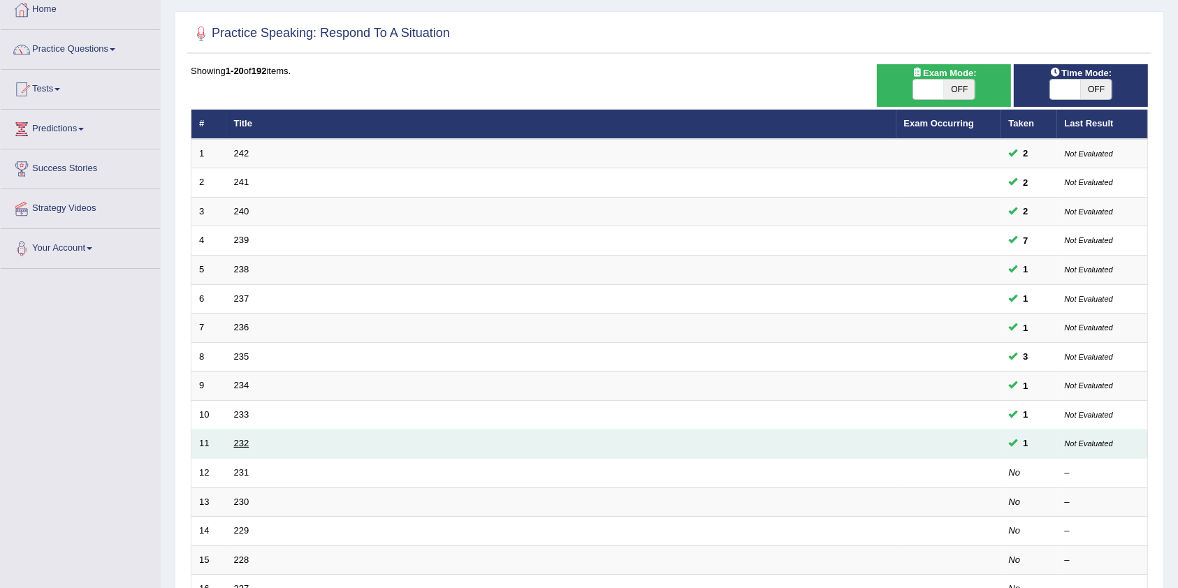
click at [235, 446] on link "232" at bounding box center [241, 443] width 15 height 10
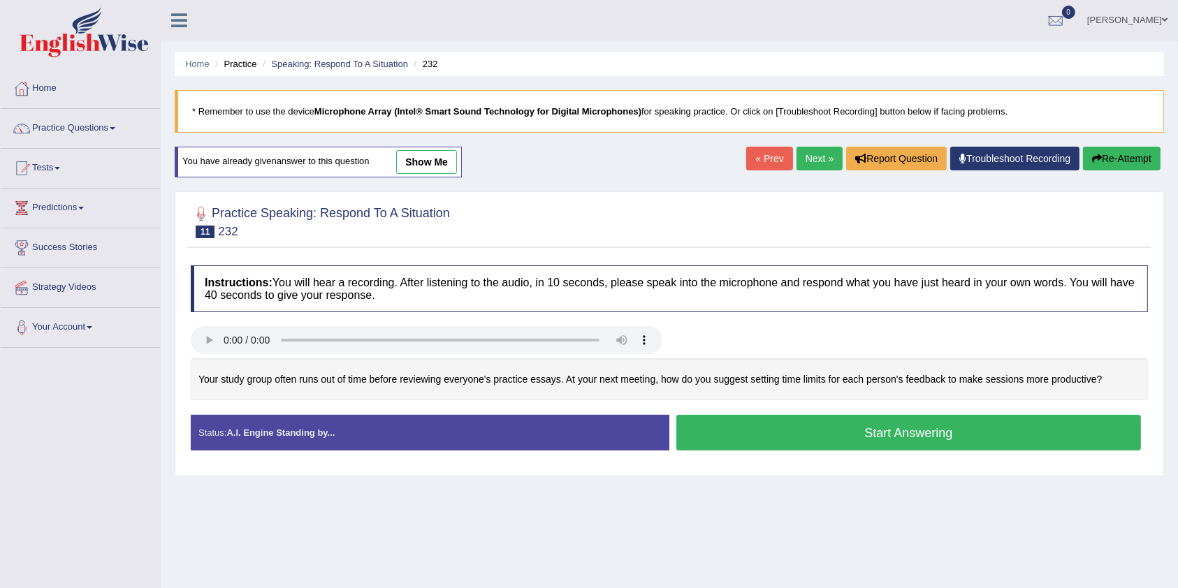
click at [430, 156] on link "show me" at bounding box center [426, 162] width 61 height 24
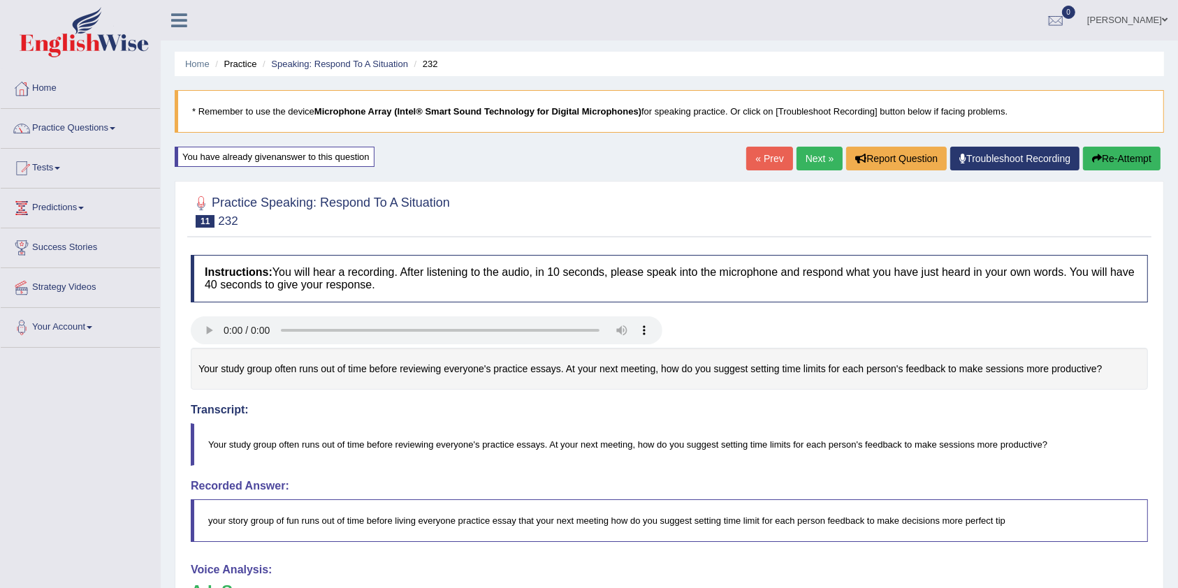
click at [813, 157] on link "Next »" at bounding box center [819, 159] width 46 height 24
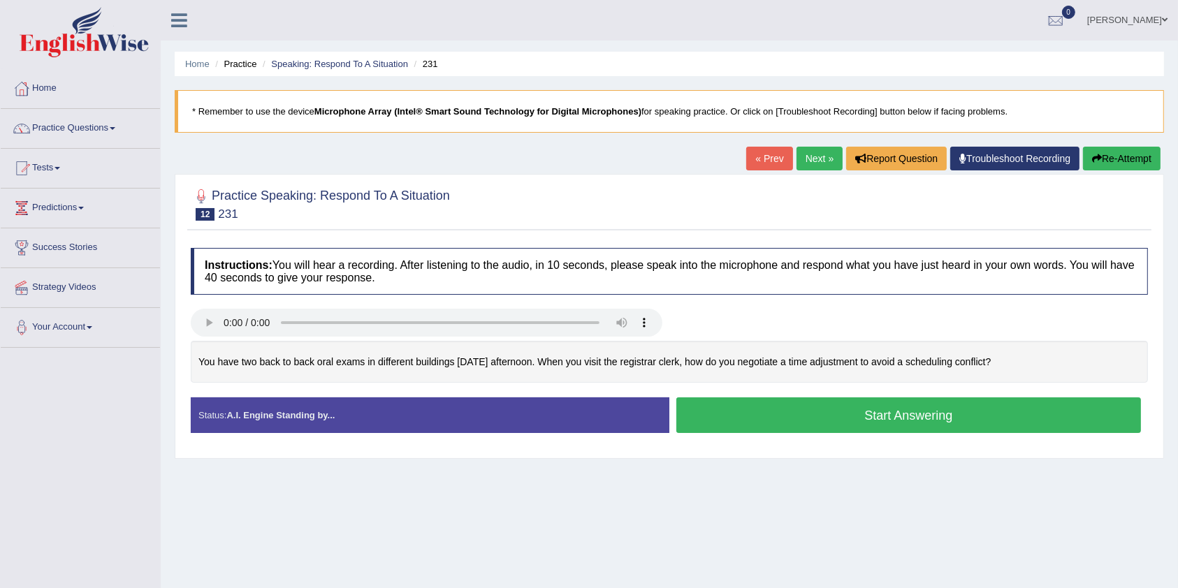
click at [763, 153] on link "« Prev" at bounding box center [769, 159] width 46 height 24
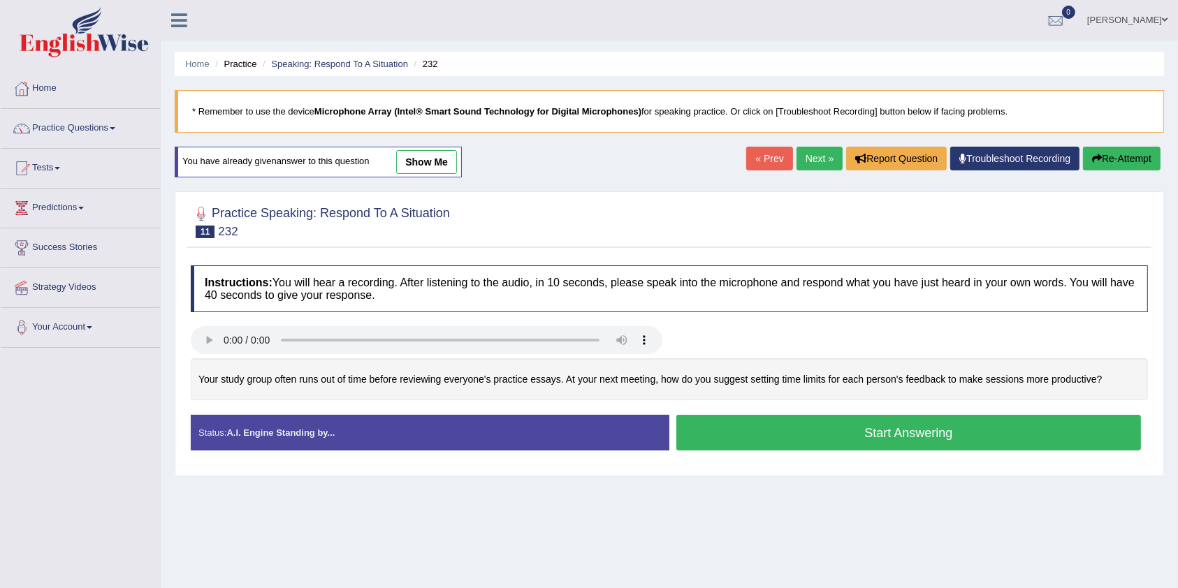
click at [759, 154] on link "« Prev" at bounding box center [769, 159] width 46 height 24
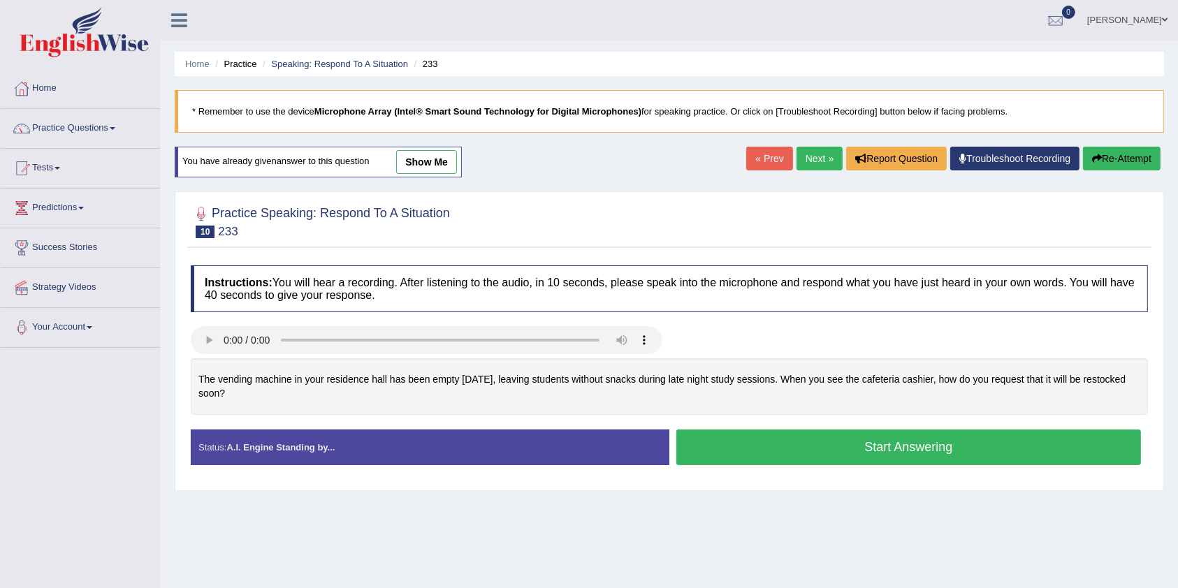
click at [442, 173] on link "show me" at bounding box center [426, 162] width 61 height 24
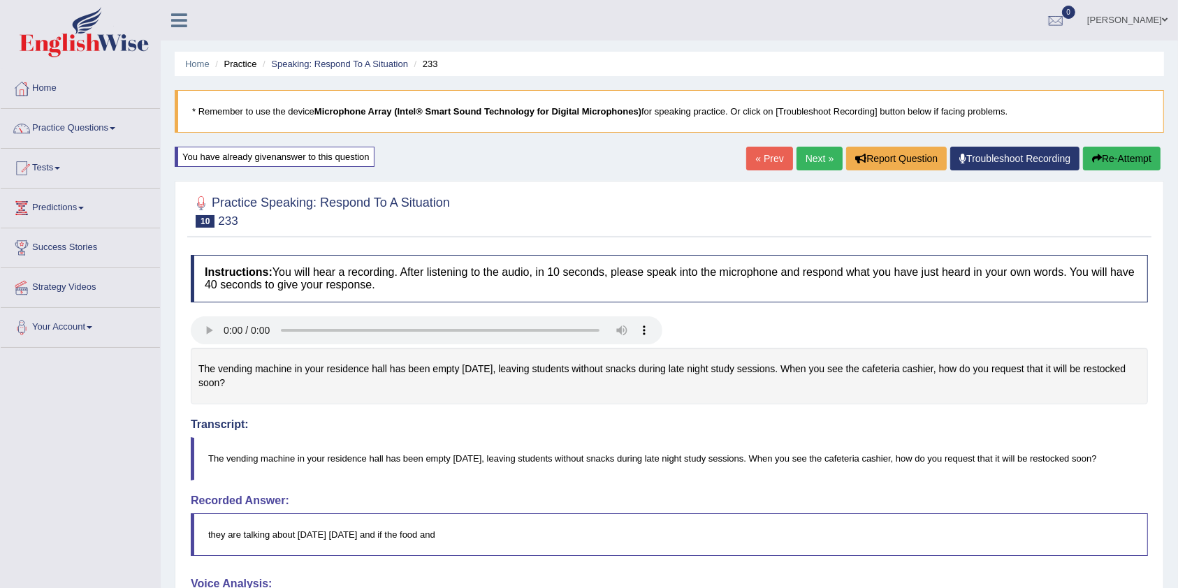
click at [84, 207] on span at bounding box center [81, 208] width 6 height 3
click at [115, 128] on span at bounding box center [113, 128] width 6 height 3
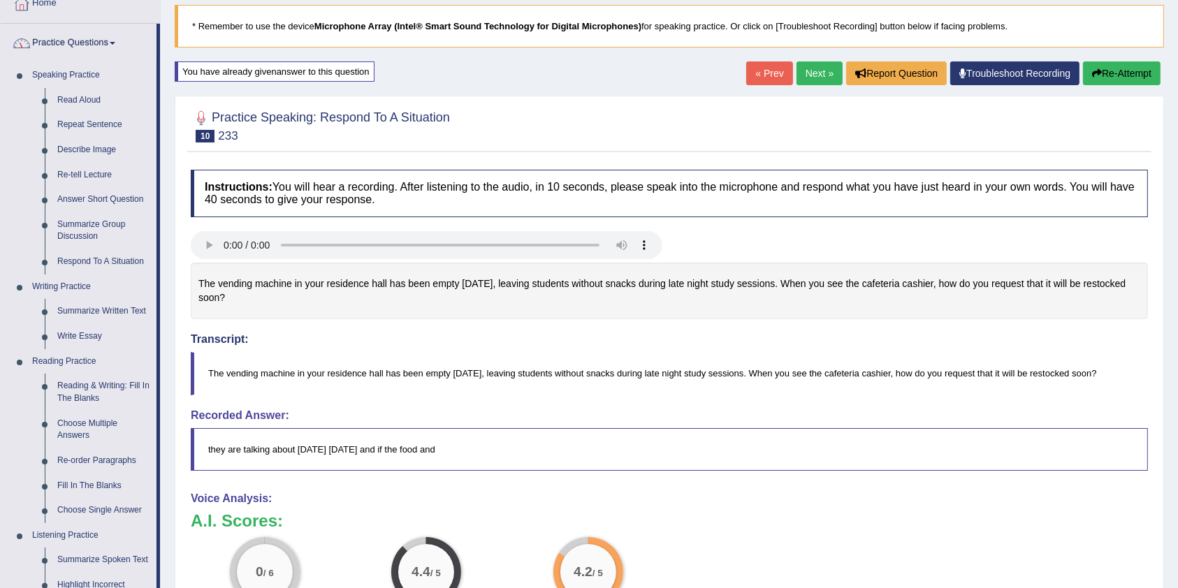
scroll to position [86, 0]
click at [95, 310] on link "Summarize Written Text" at bounding box center [103, 310] width 105 height 25
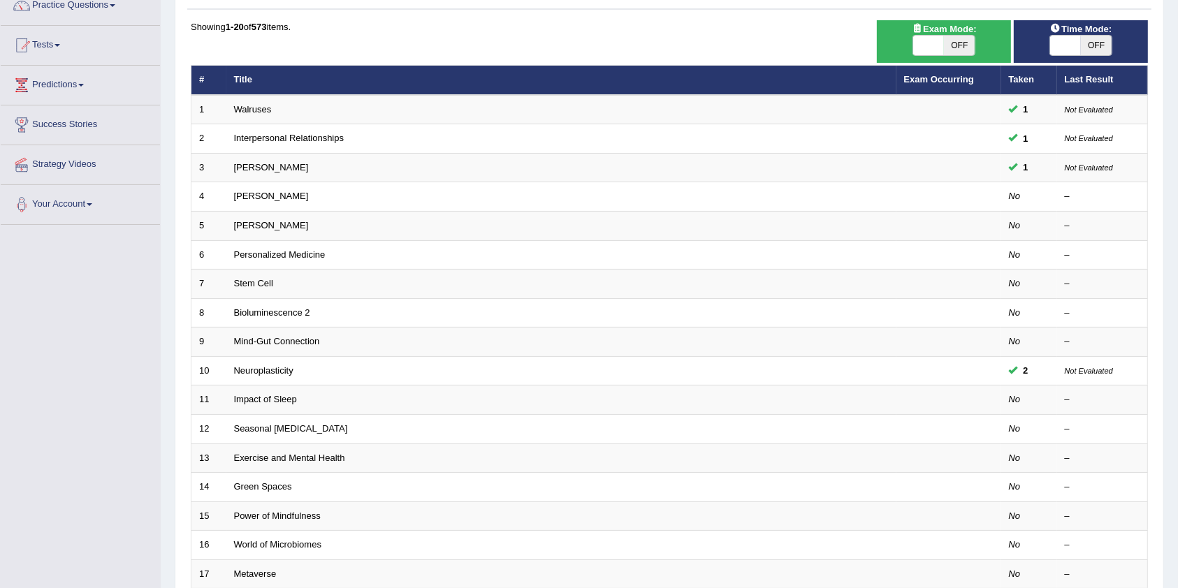
scroll to position [124, 0]
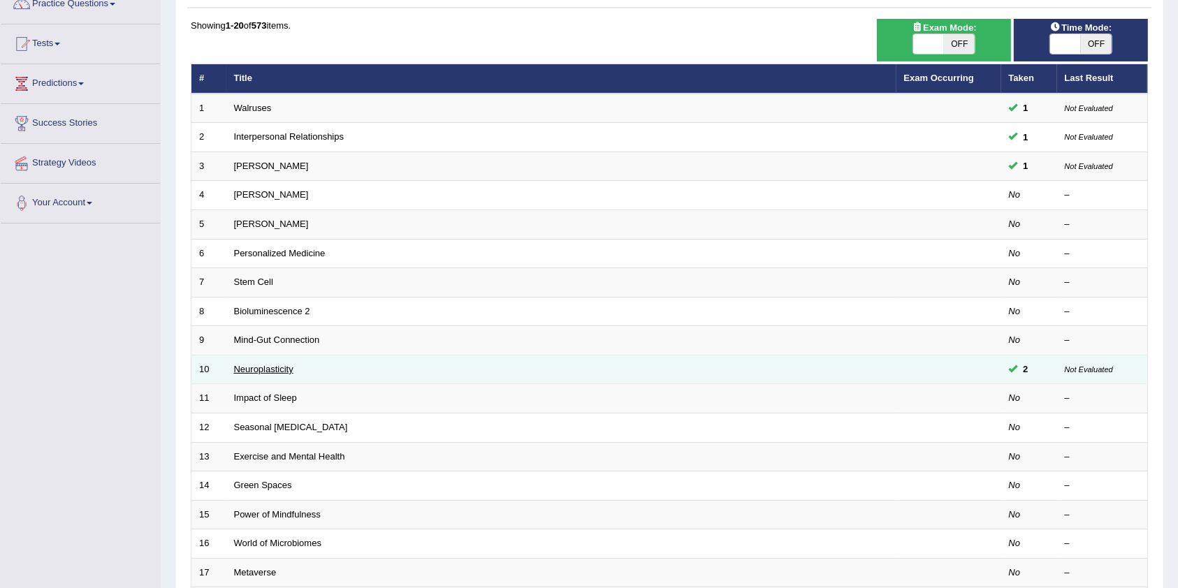
click at [258, 372] on link "Neuroplasticity" at bounding box center [263, 369] width 59 height 10
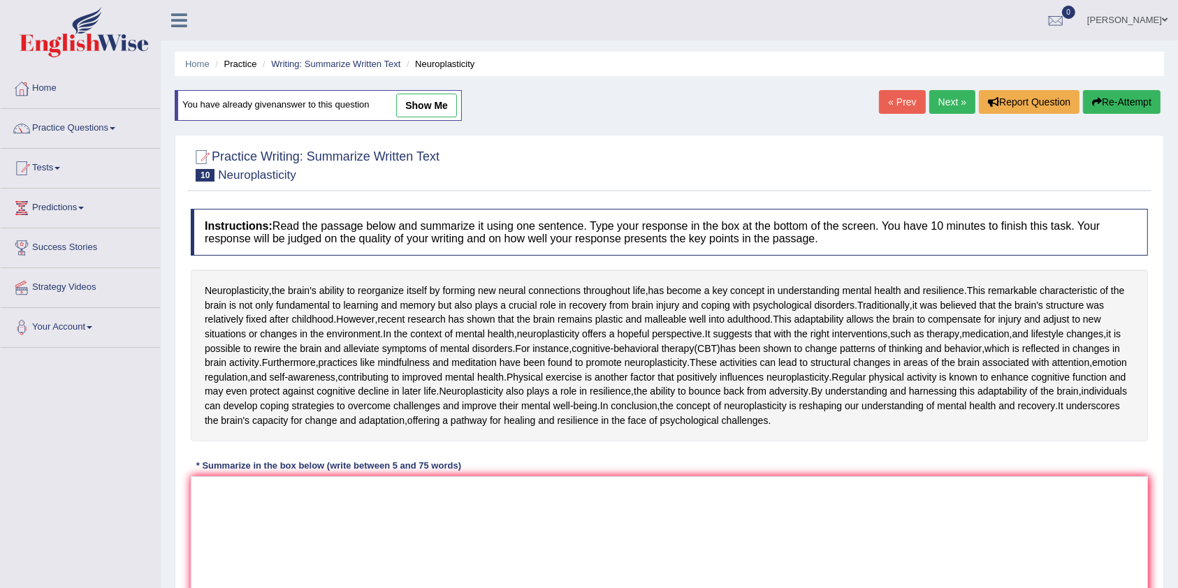
click at [424, 105] on link "show me" at bounding box center [426, 106] width 61 height 24
type textarea "Neuroplasticity, the brain's ability to reorganize itself by forming new neural…"
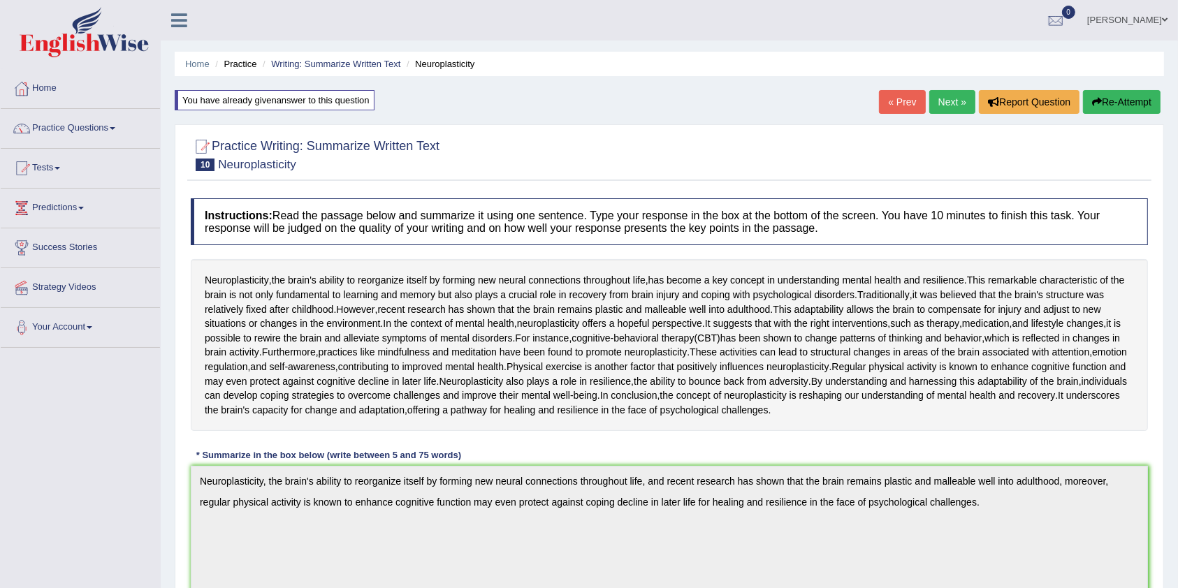
click at [115, 128] on span at bounding box center [113, 128] width 6 height 3
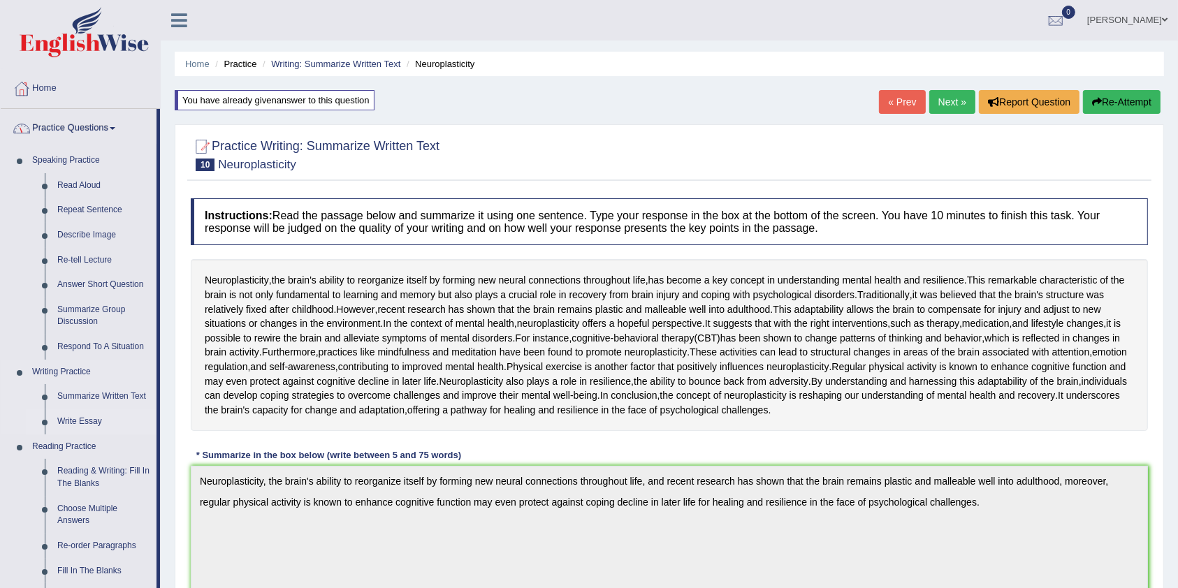
click at [80, 421] on link "Write Essay" at bounding box center [103, 421] width 105 height 25
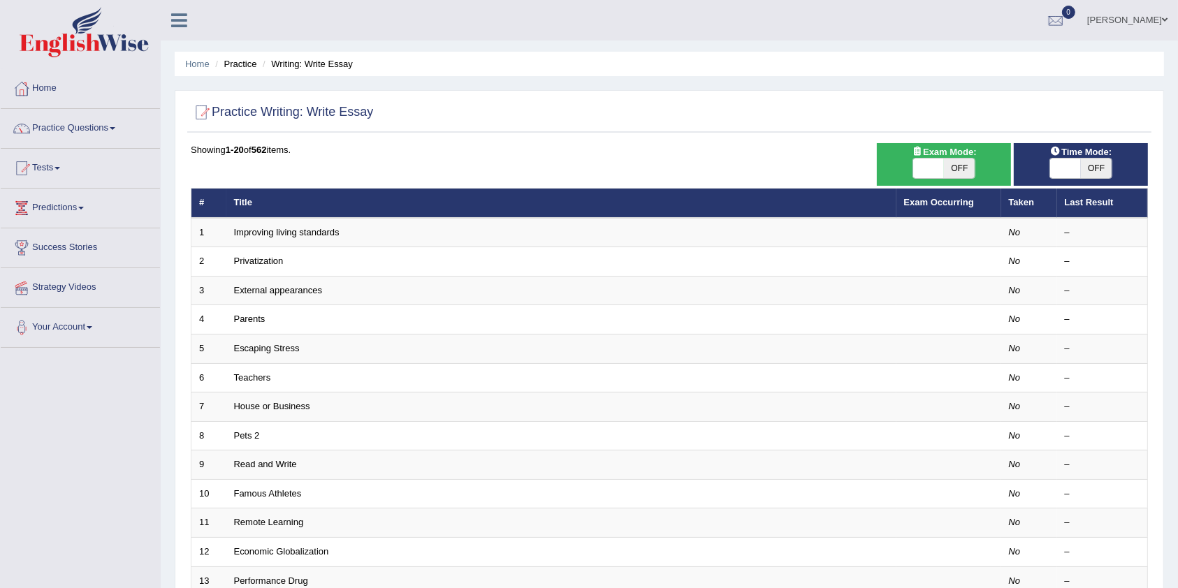
click at [115, 128] on span at bounding box center [113, 128] width 6 height 3
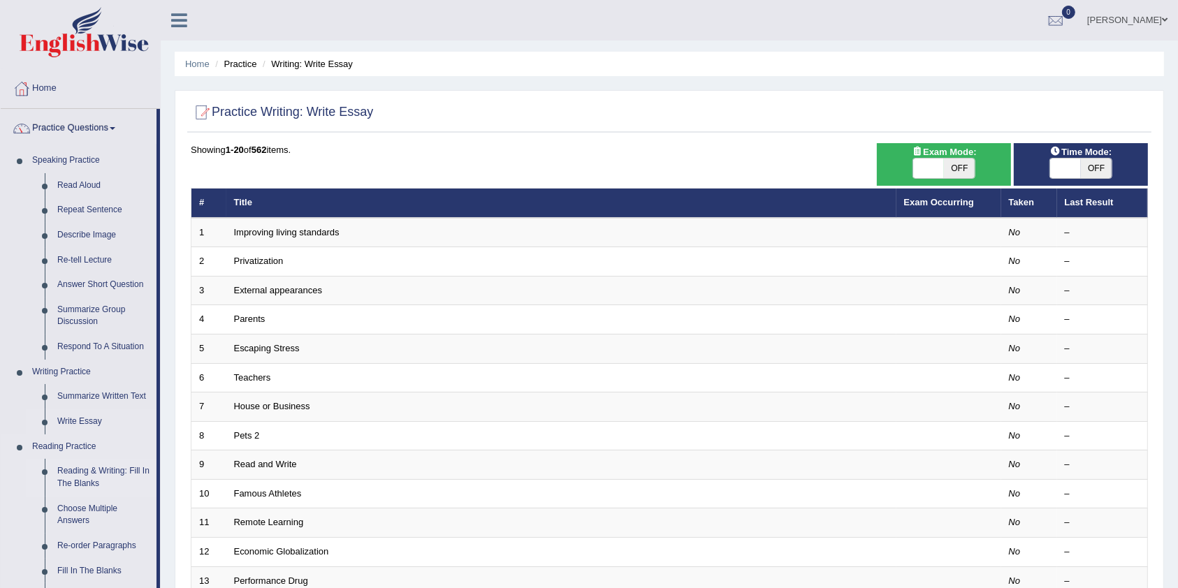
click at [86, 481] on link "Reading & Writing: Fill In The Blanks" at bounding box center [103, 477] width 105 height 37
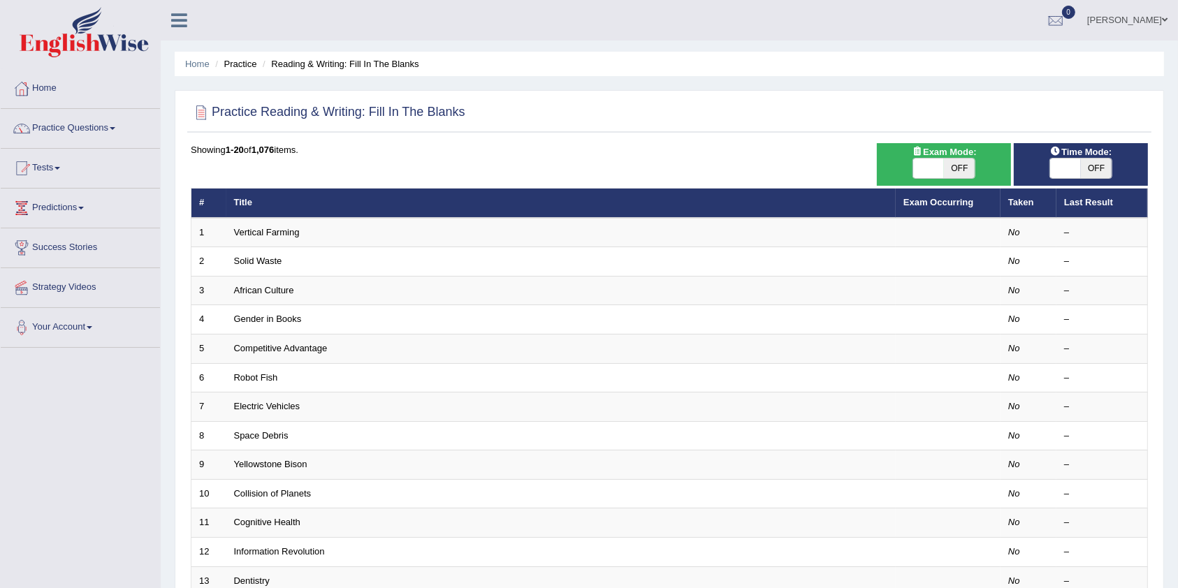
click at [115, 128] on span at bounding box center [113, 128] width 6 height 3
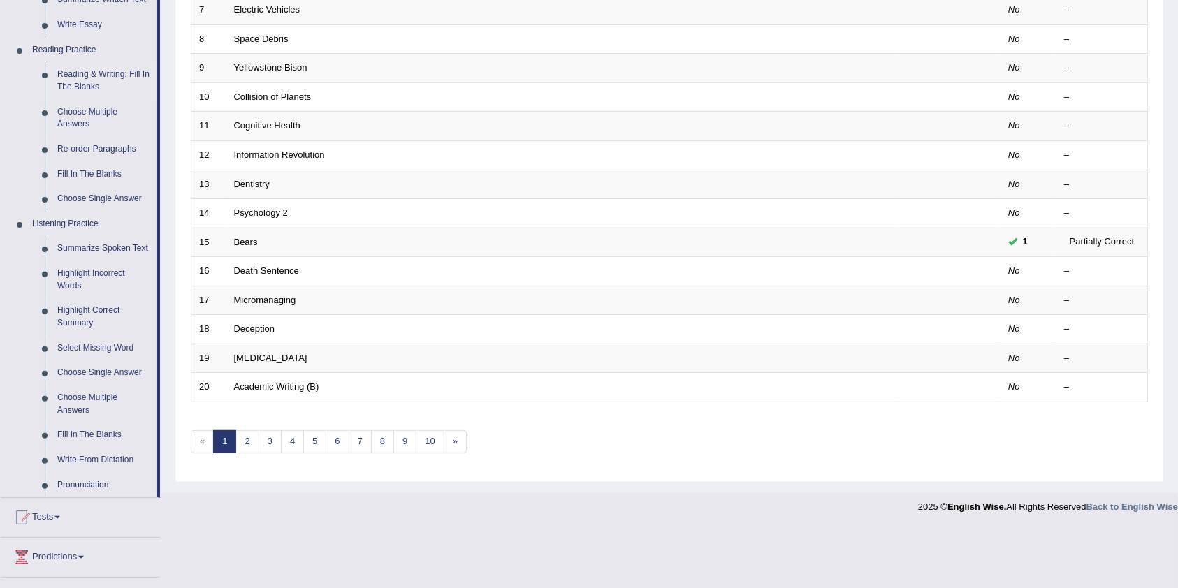
scroll to position [402, 0]
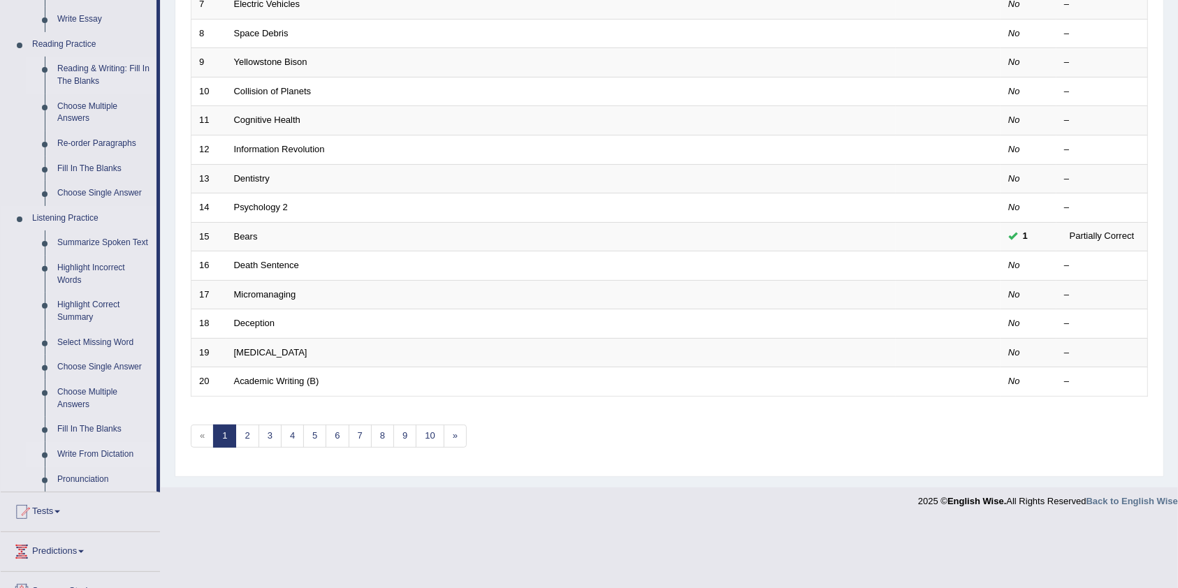
click at [84, 455] on link "Write From Dictation" at bounding box center [103, 454] width 105 height 25
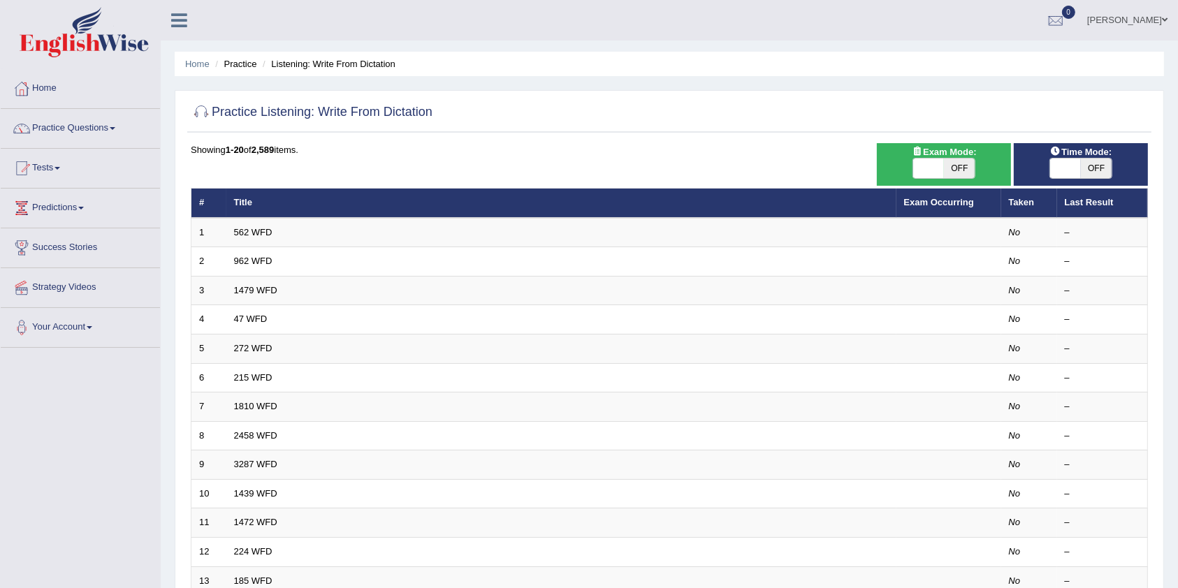
click at [115, 128] on span at bounding box center [113, 128] width 6 height 3
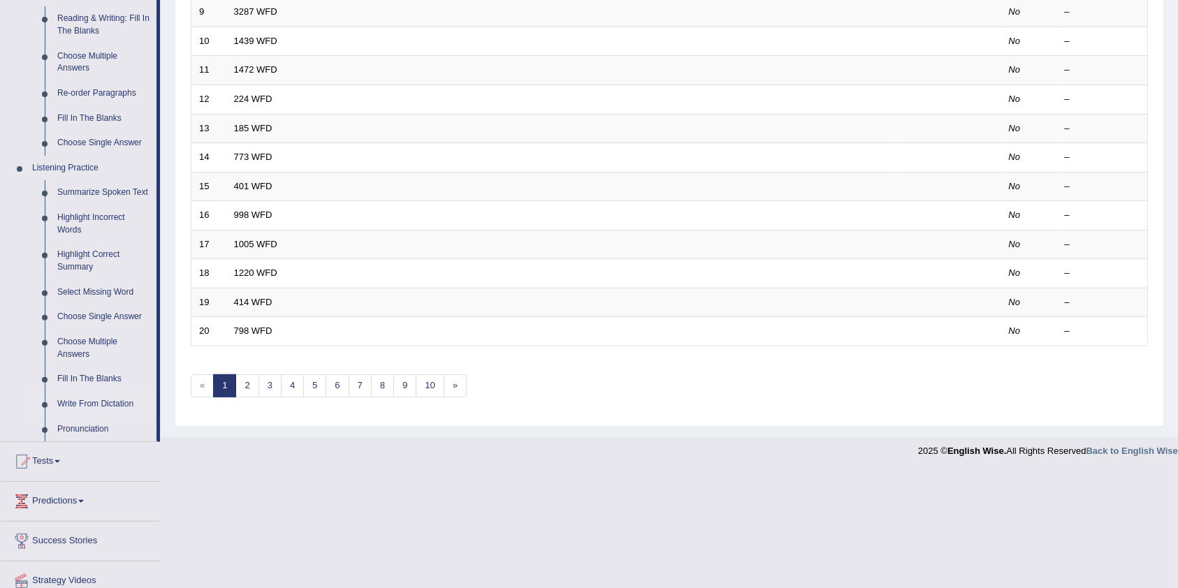
scroll to position [453, 0]
click at [78, 374] on link "Fill In The Blanks" at bounding box center [103, 378] width 105 height 25
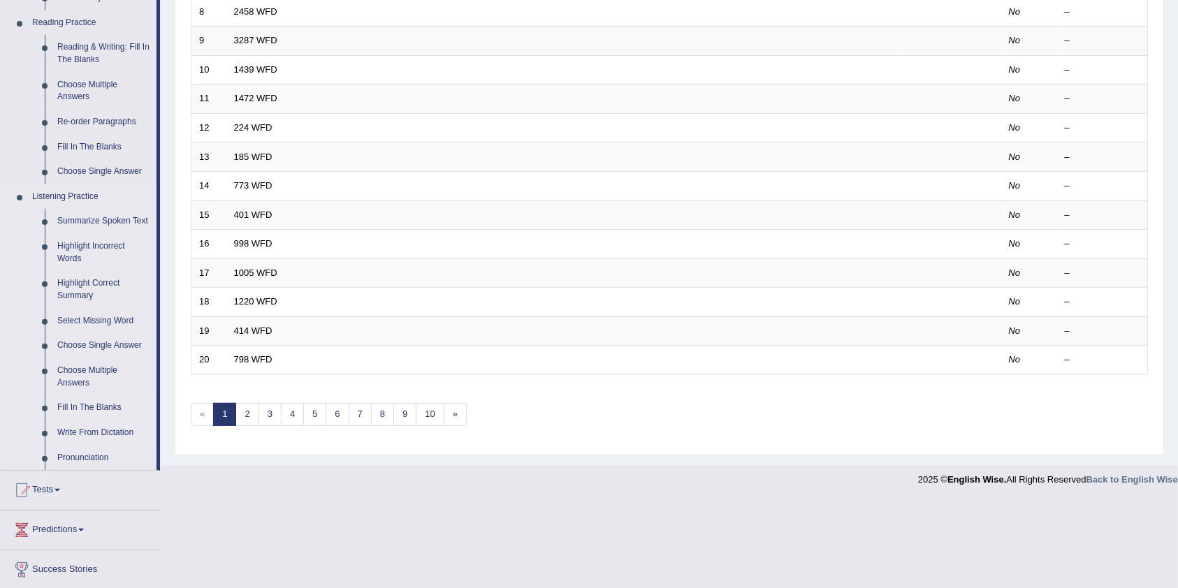
scroll to position [335, 0]
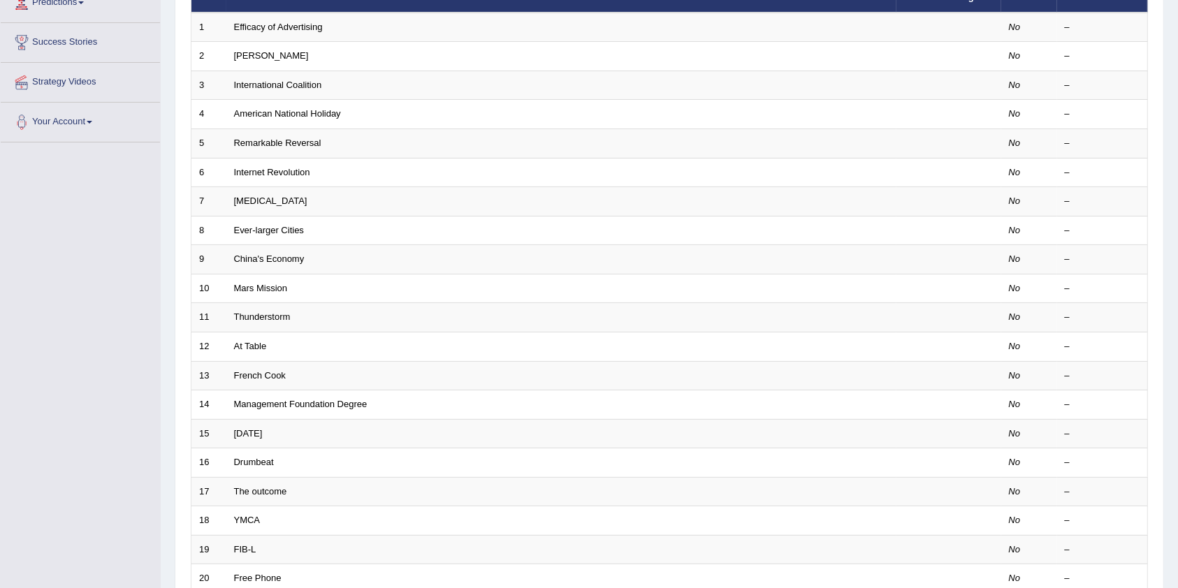
scroll to position [335, 0]
